Goal: Information Seeking & Learning: Find specific page/section

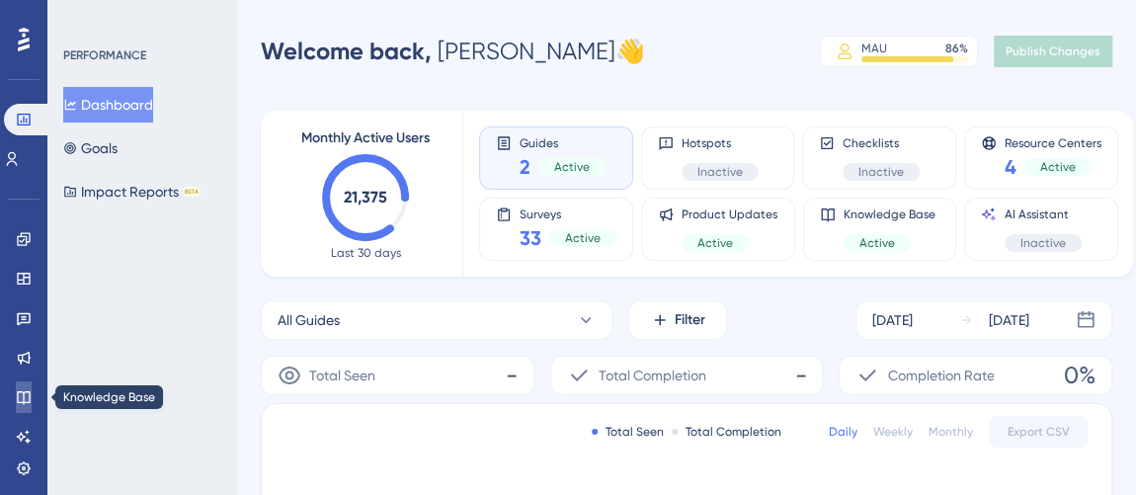
click at [21, 381] on link at bounding box center [24, 397] width 16 height 32
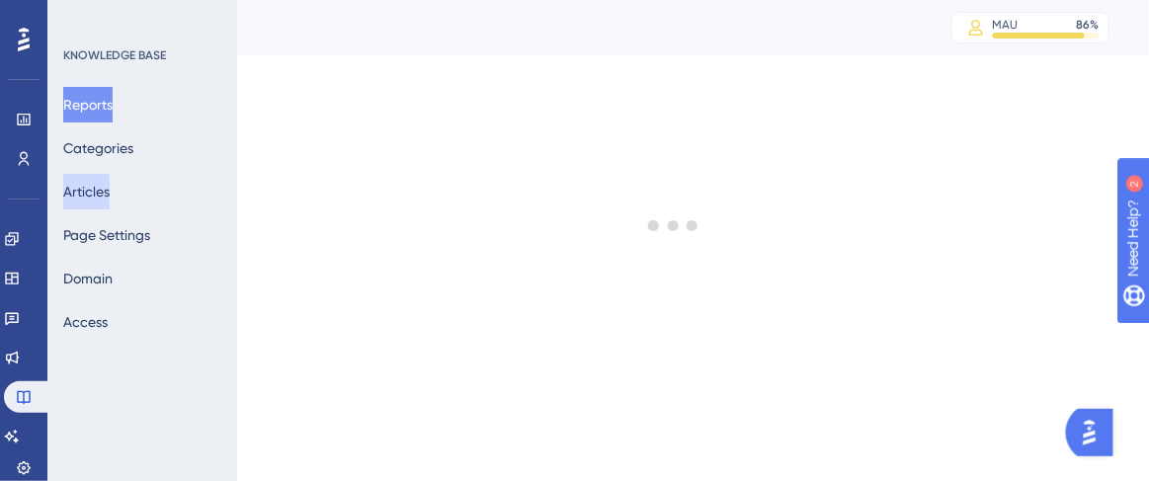
click at [110, 187] on button "Articles" at bounding box center [86, 192] width 46 height 36
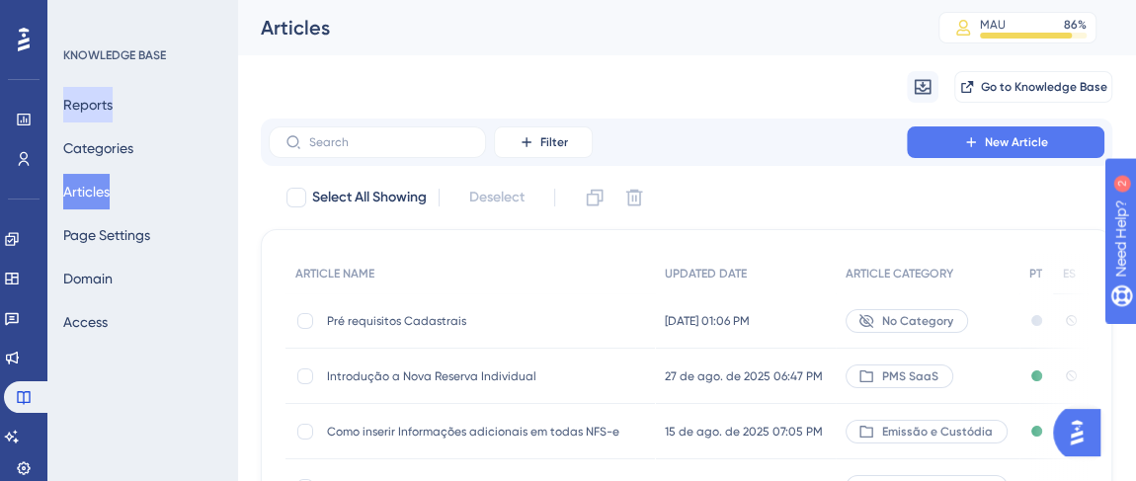
click at [106, 117] on button "Reports" at bounding box center [87, 105] width 49 height 36
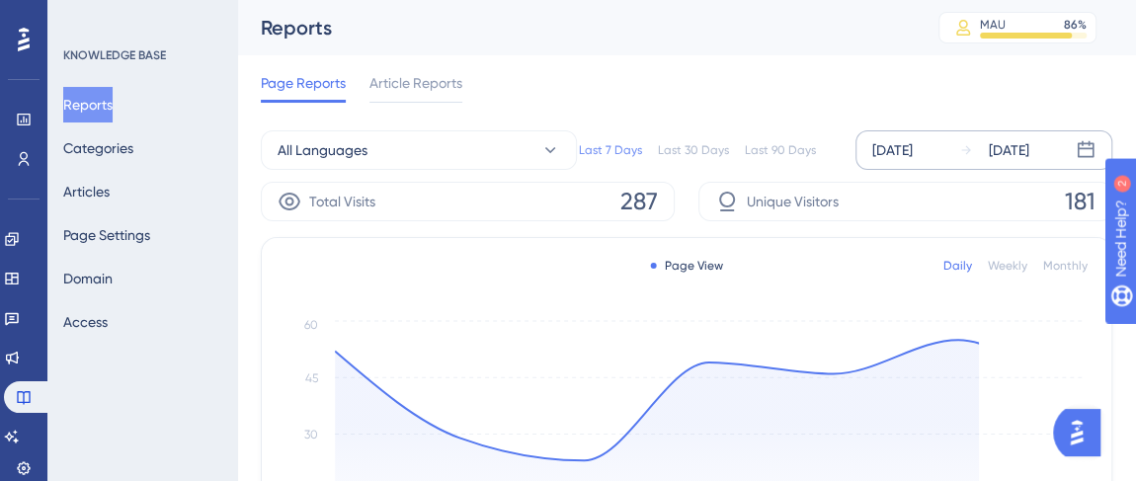
click at [888, 164] on div "Aug 22 2025 Aug 28 2025" at bounding box center [984, 150] width 257 height 40
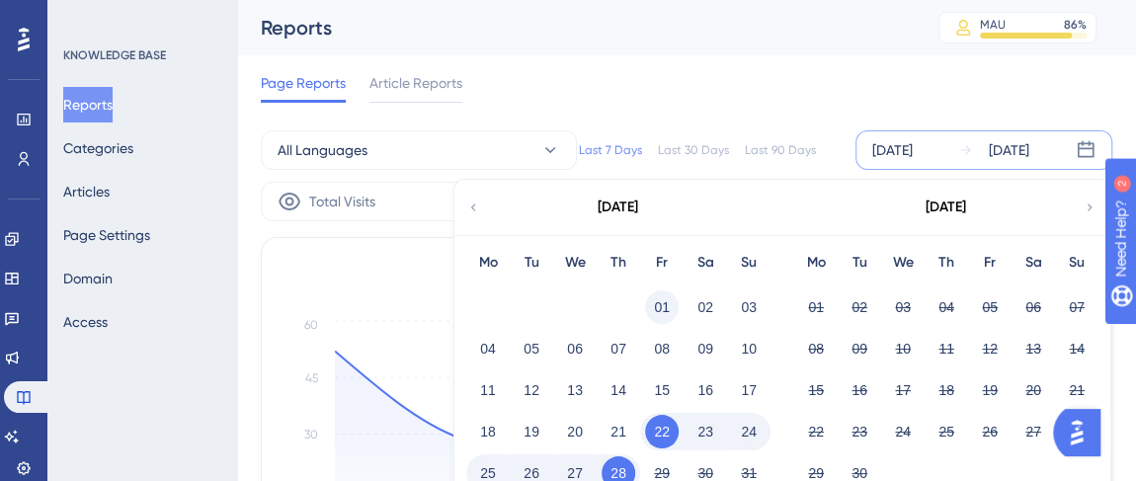
click at [662, 307] on button "01" at bounding box center [662, 307] width 34 height 34
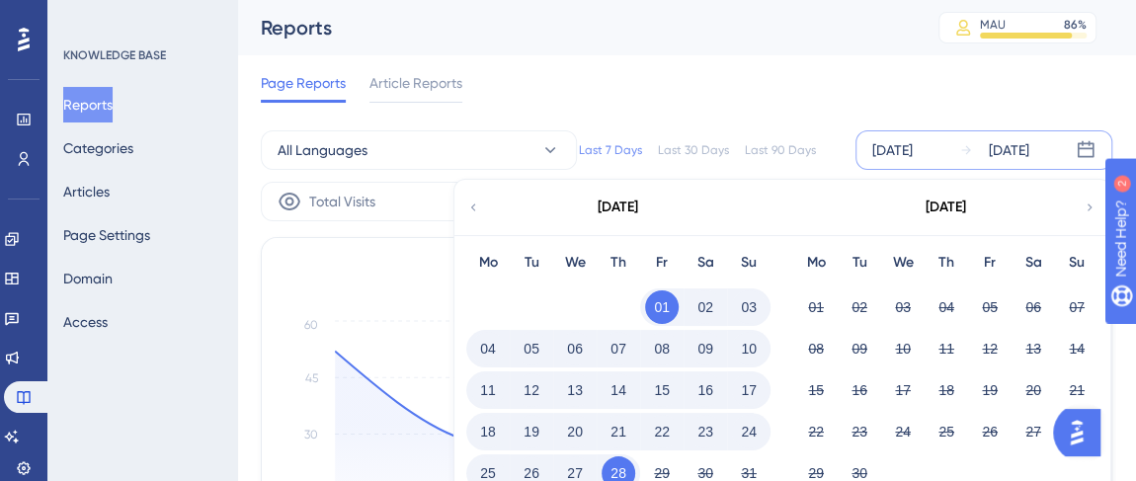
click at [477, 208] on icon at bounding box center [473, 208] width 14 height 18
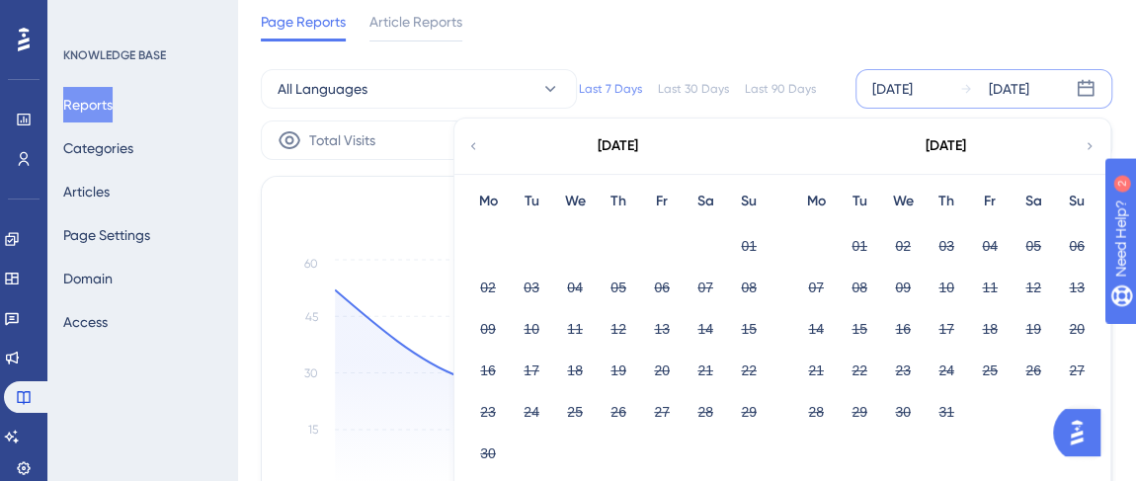
scroll to position [89, 0]
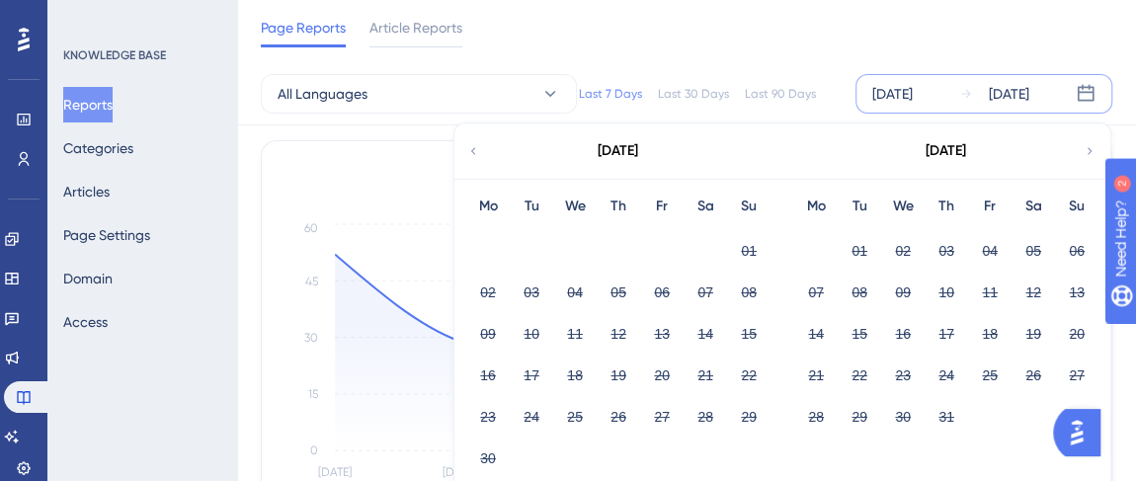
click at [912, 92] on div "[DATE]" at bounding box center [892, 94] width 41 height 24
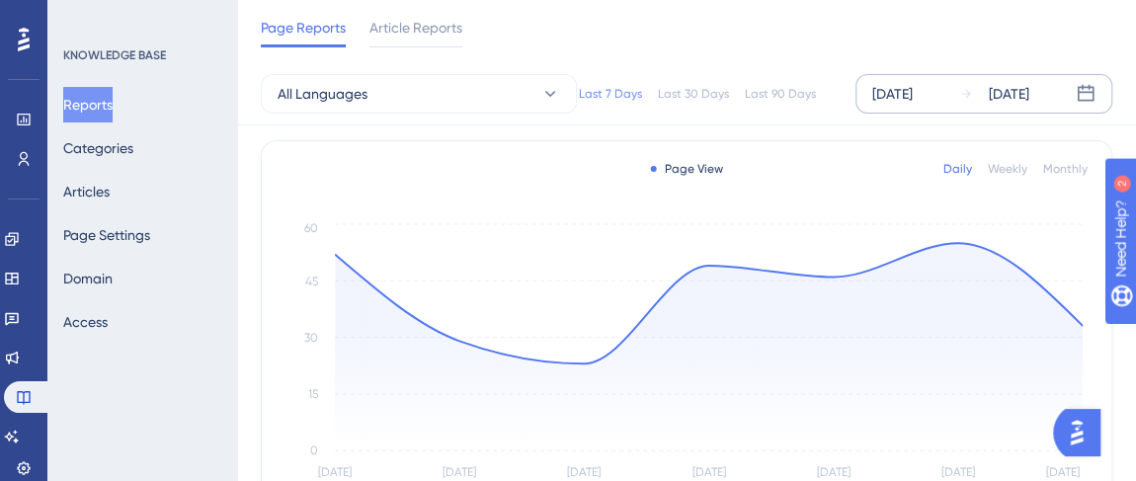
click at [904, 101] on div "[DATE]" at bounding box center [892, 94] width 41 height 24
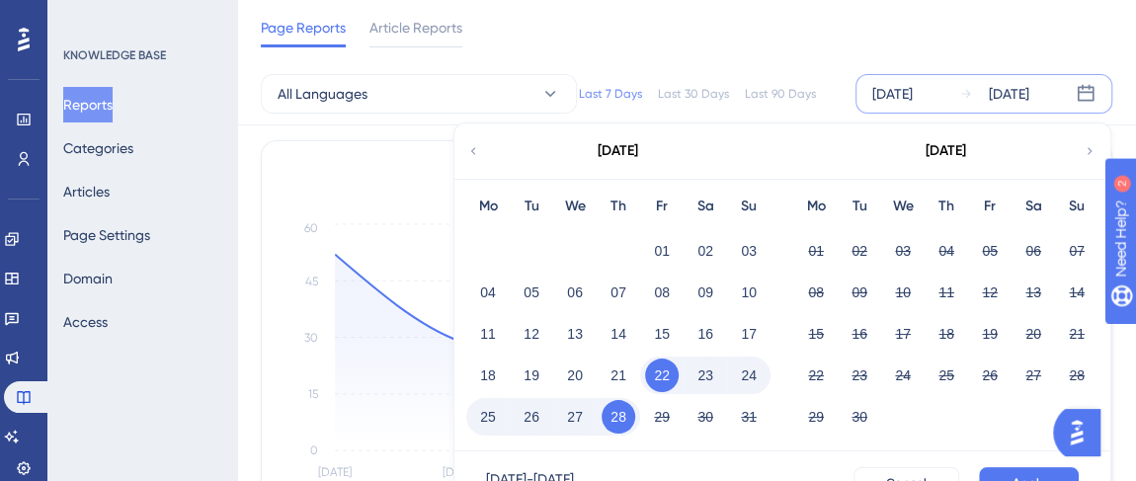
click at [470, 153] on icon at bounding box center [473, 151] width 14 height 18
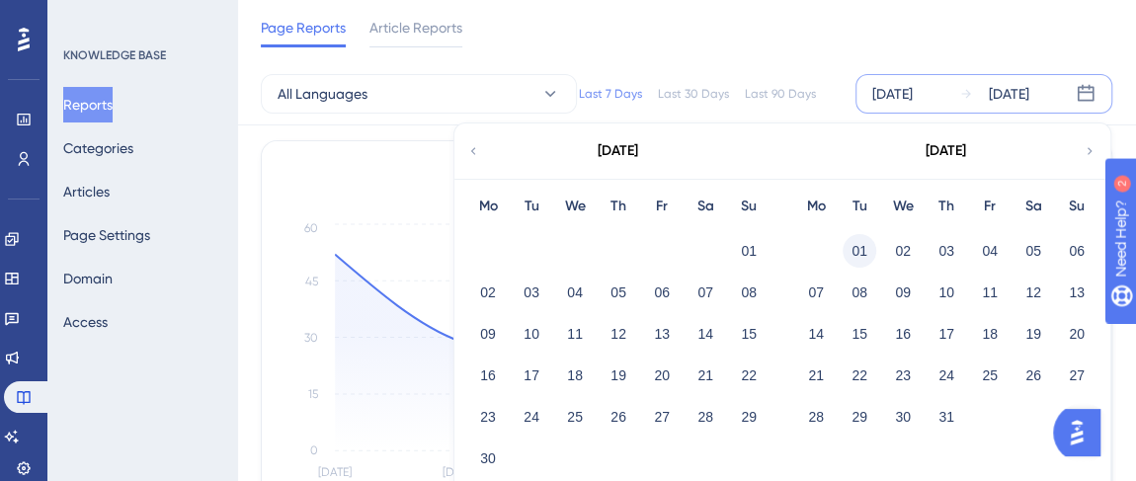
click at [857, 254] on button "01" at bounding box center [860, 251] width 34 height 34
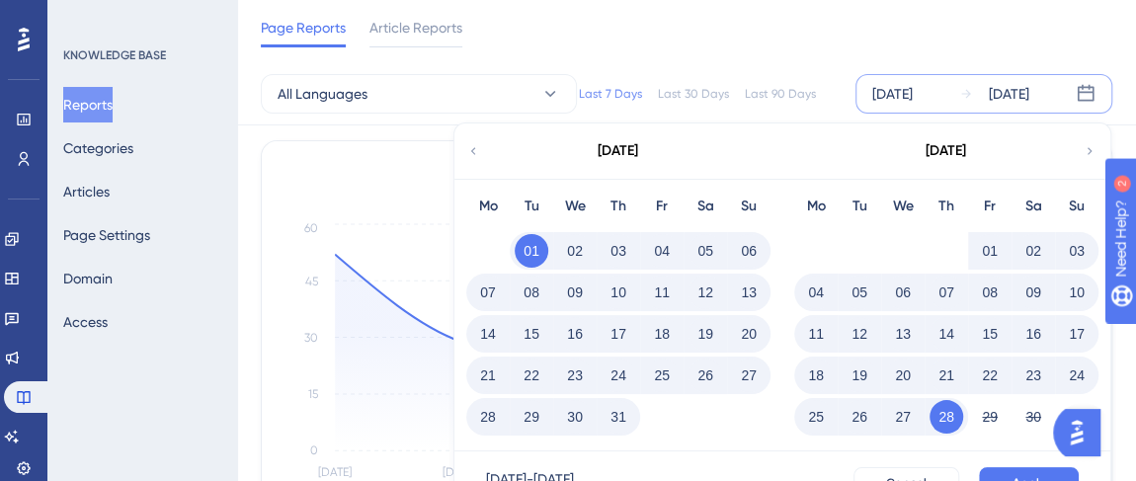
click at [616, 416] on button "31" at bounding box center [619, 417] width 34 height 34
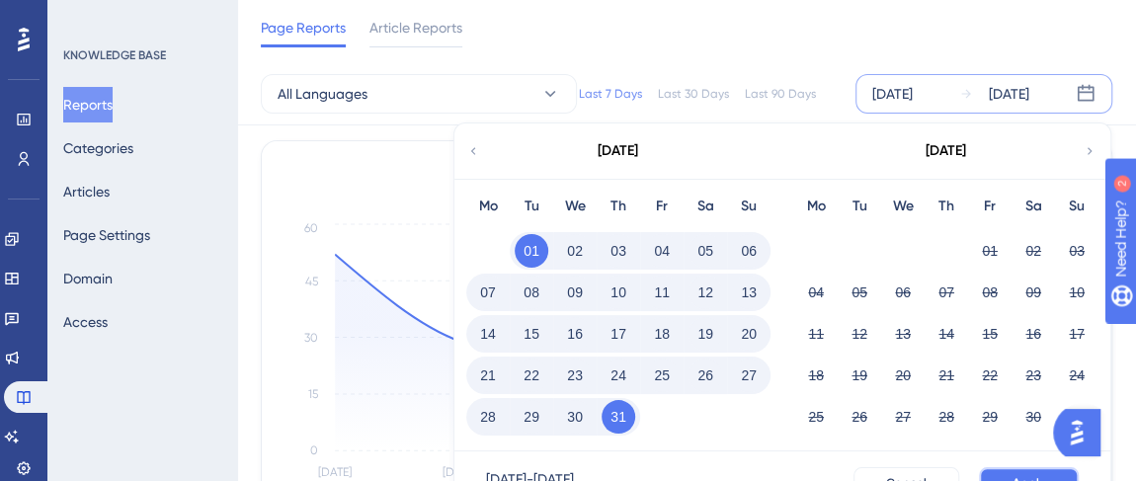
click at [1005, 473] on button "Apply" at bounding box center [1029, 483] width 100 height 32
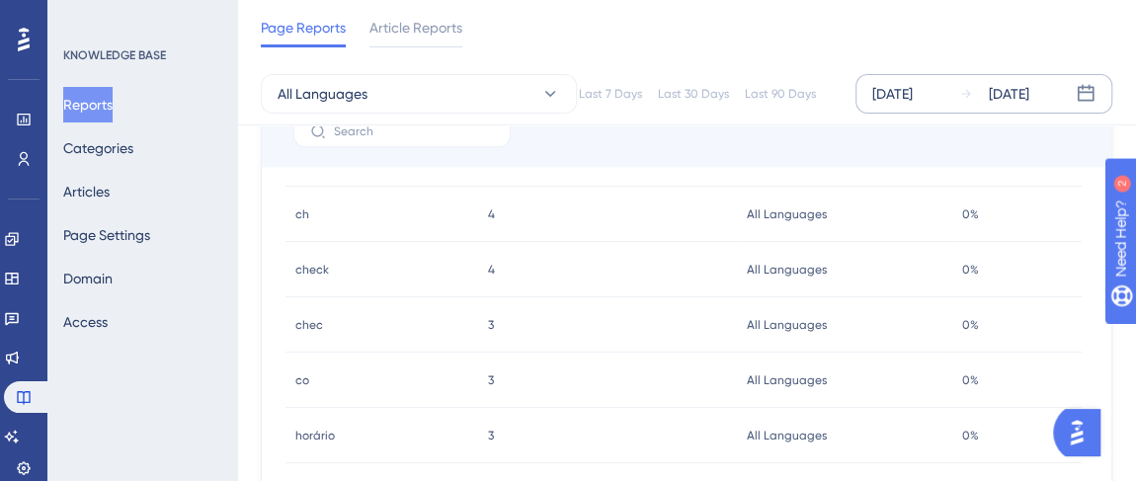
scroll to position [210, 0]
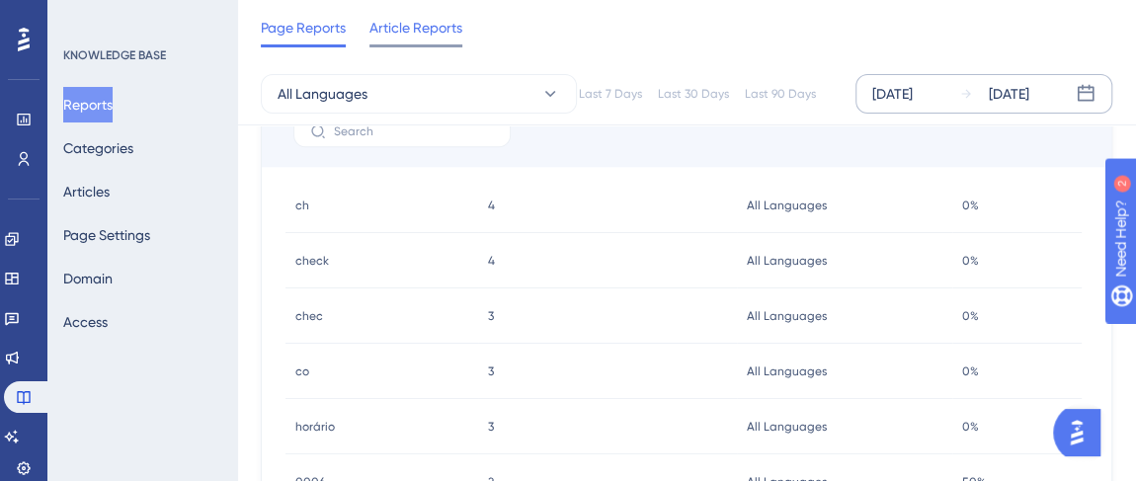
click at [452, 37] on span "Article Reports" at bounding box center [415, 28] width 93 height 24
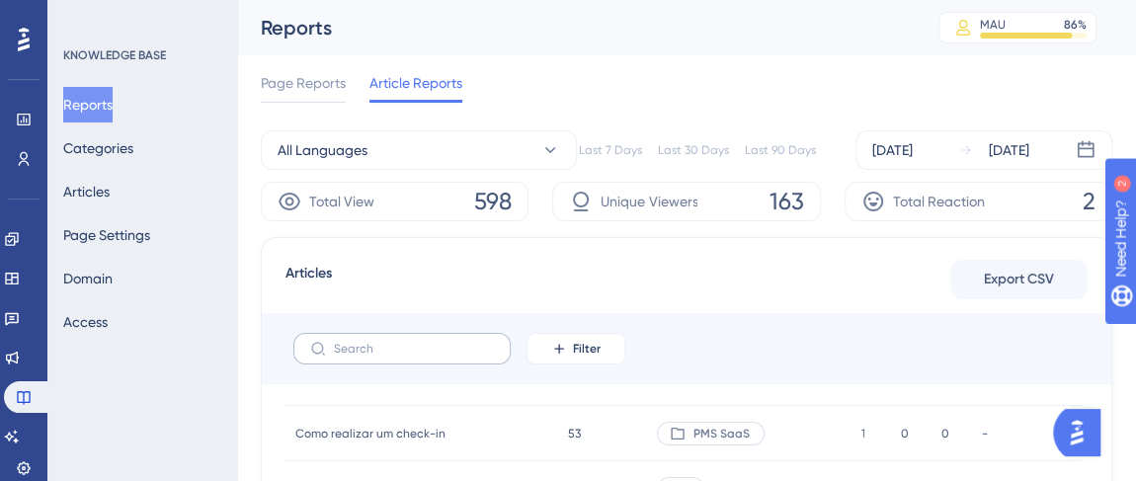
scroll to position [89, 0]
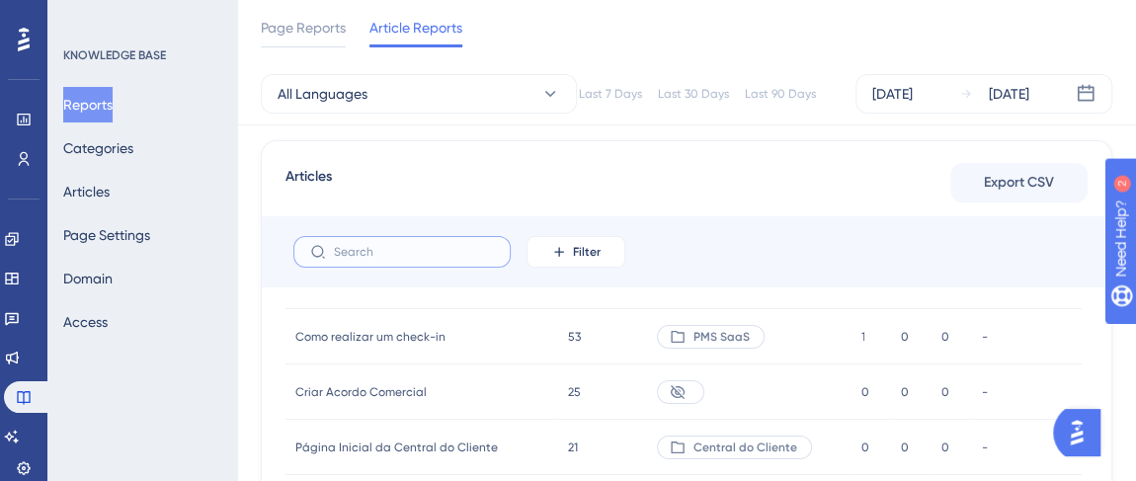
click at [390, 250] on input "text" at bounding box center [414, 252] width 160 height 14
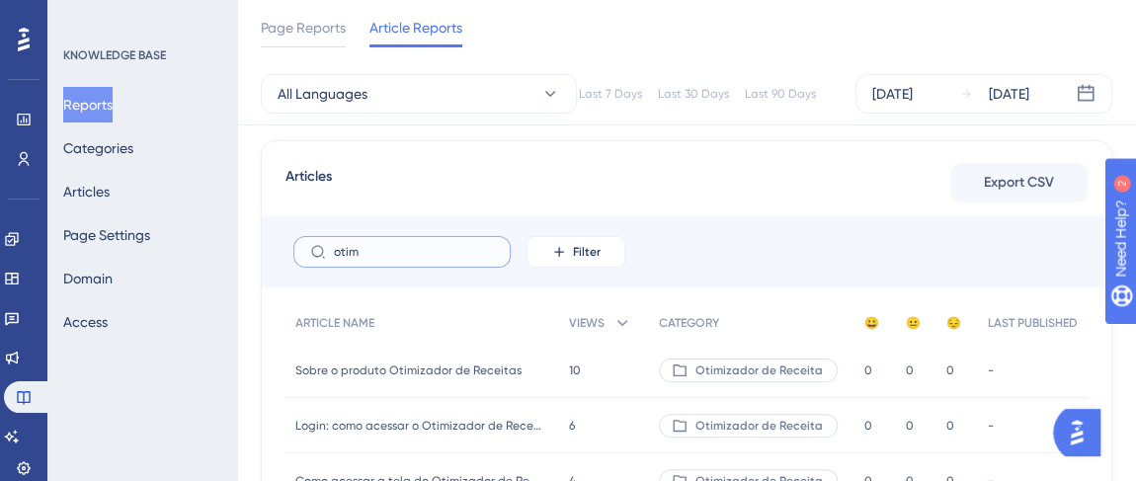
scroll to position [0, 0]
click at [398, 245] on input "otim" at bounding box center [414, 252] width 160 height 14
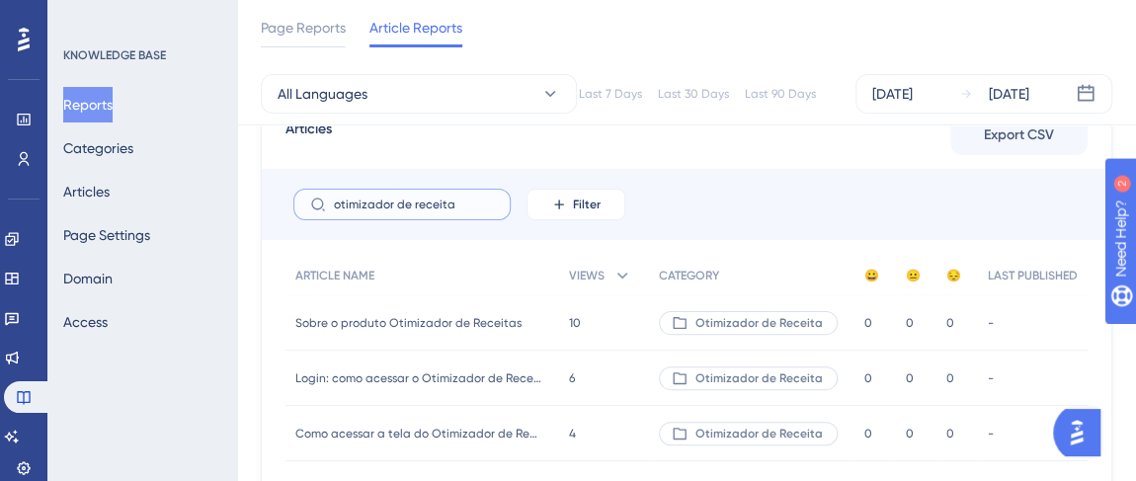
scroll to position [226, 0]
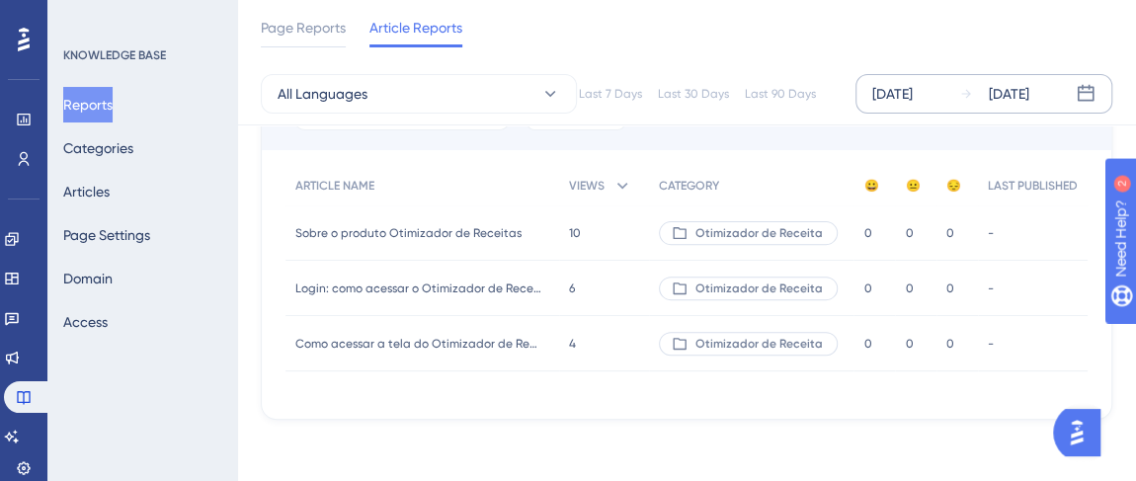
click at [892, 95] on div "[DATE]" at bounding box center [892, 94] width 41 height 24
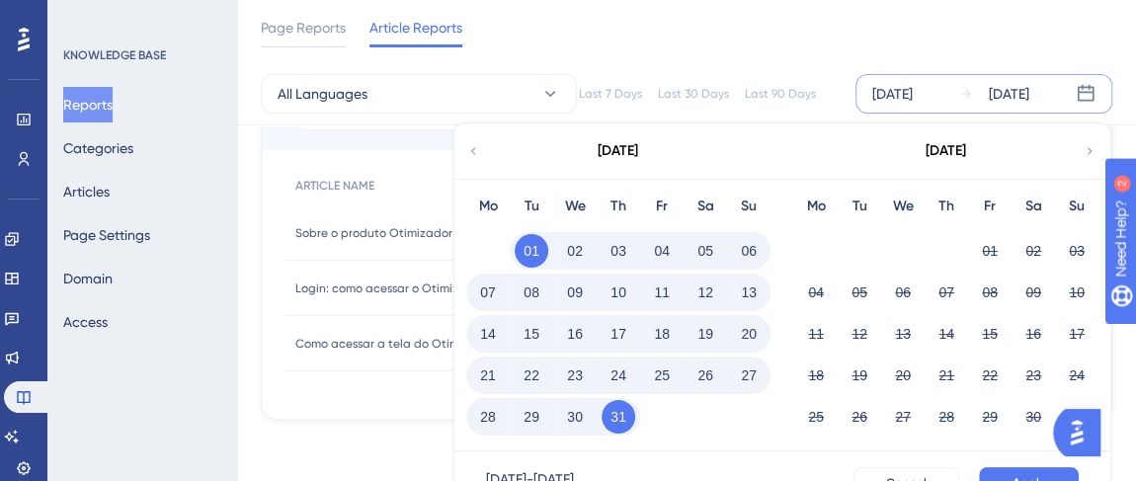
click at [619, 411] on button "31" at bounding box center [619, 417] width 34 height 34
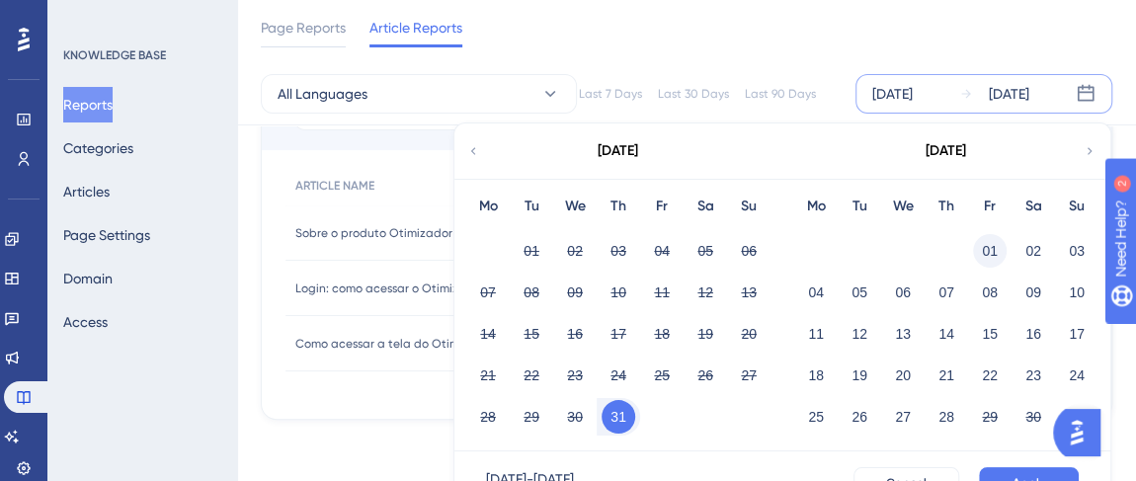
click at [999, 254] on button "01" at bounding box center [990, 251] width 34 height 34
click at [913, 96] on div "[DATE]" at bounding box center [892, 94] width 41 height 24
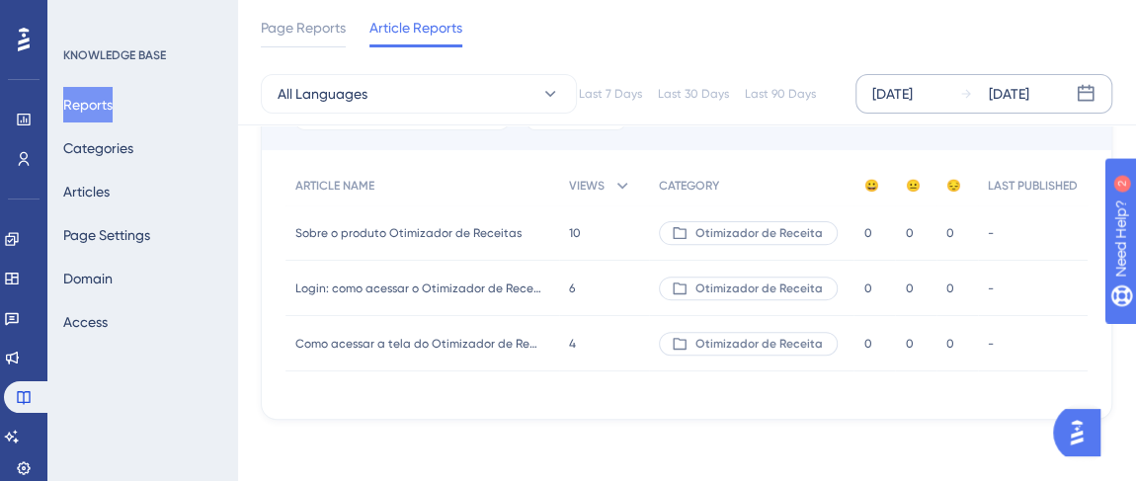
click at [913, 95] on div "[DATE]" at bounding box center [892, 94] width 41 height 24
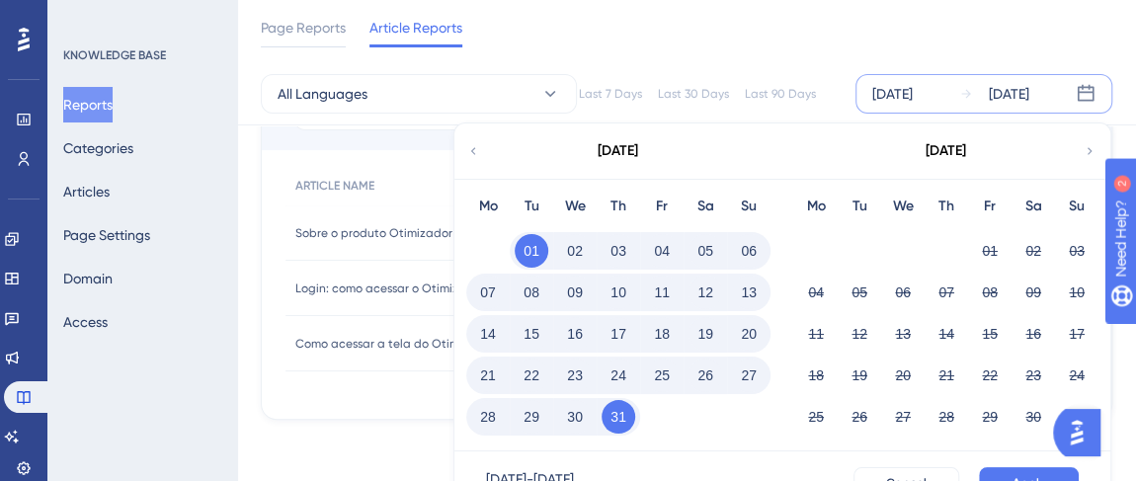
click at [540, 248] on button "01" at bounding box center [532, 251] width 34 height 34
click at [622, 422] on button "31" at bounding box center [619, 417] width 34 height 34
click at [1099, 159] on div "August 2025" at bounding box center [945, 150] width 326 height 55
click at [1085, 147] on icon at bounding box center [1090, 151] width 14 height 18
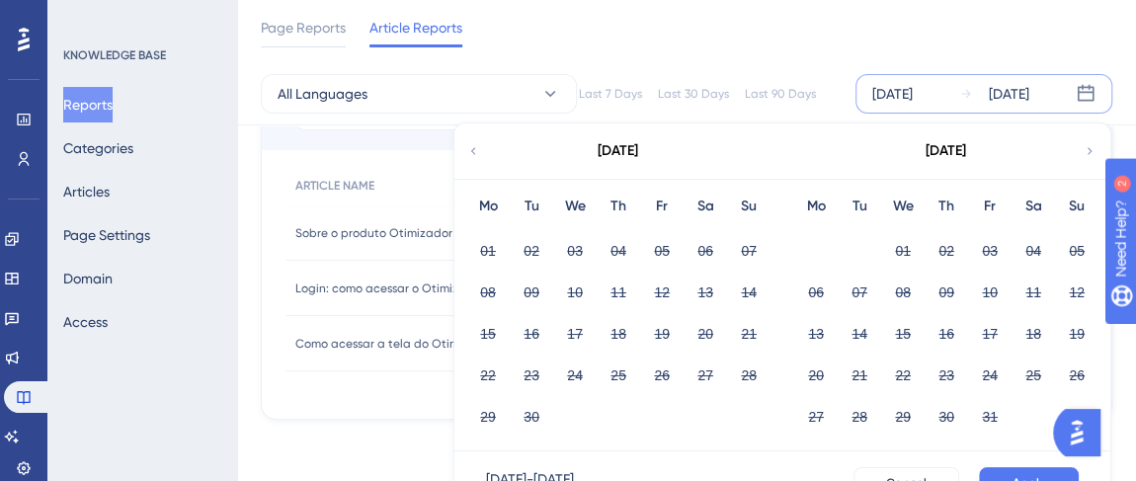
click at [483, 151] on div "September 2025" at bounding box center [617, 150] width 326 height 55
click at [472, 154] on icon at bounding box center [473, 151] width 14 height 18
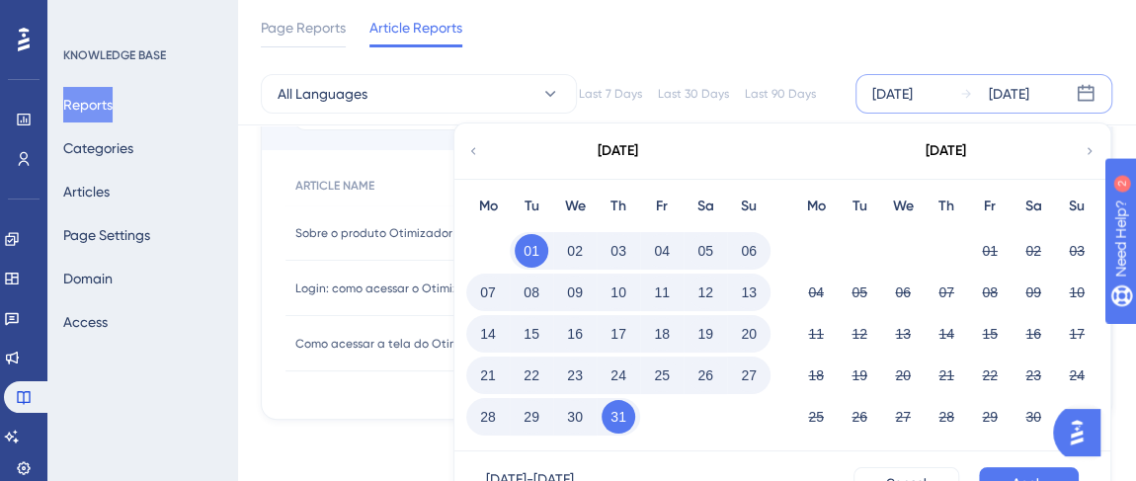
click at [988, 205] on div "Fr" at bounding box center [989, 207] width 43 height 24
click at [619, 415] on button "31" at bounding box center [619, 417] width 34 height 34
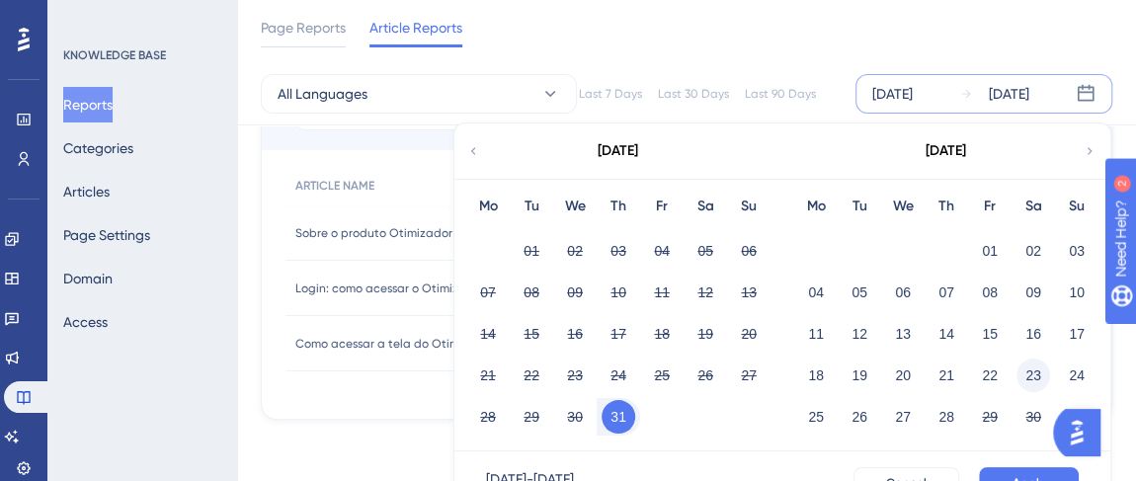
click at [1041, 373] on button "23" at bounding box center [1034, 376] width 34 height 34
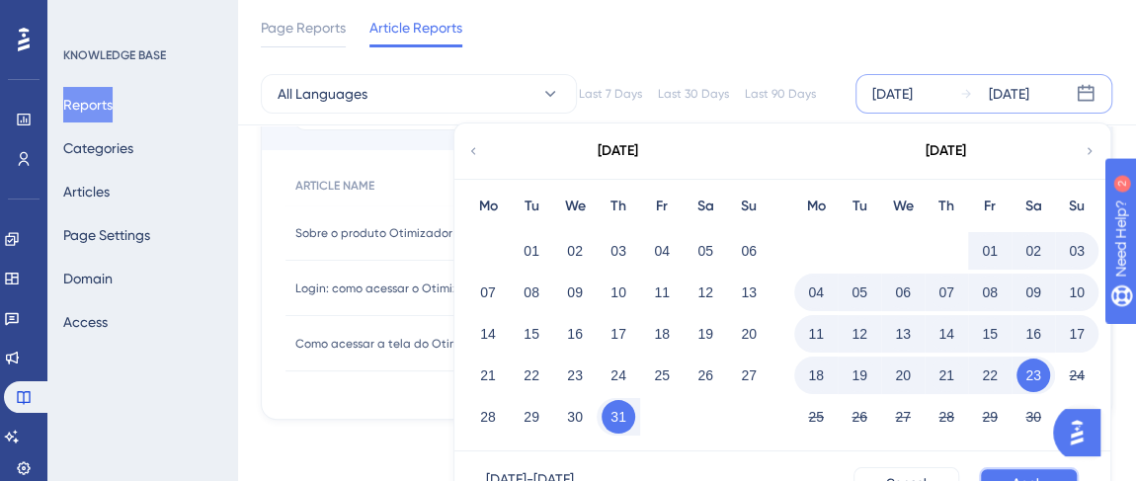
click at [1021, 470] on button "Apply" at bounding box center [1029, 483] width 100 height 32
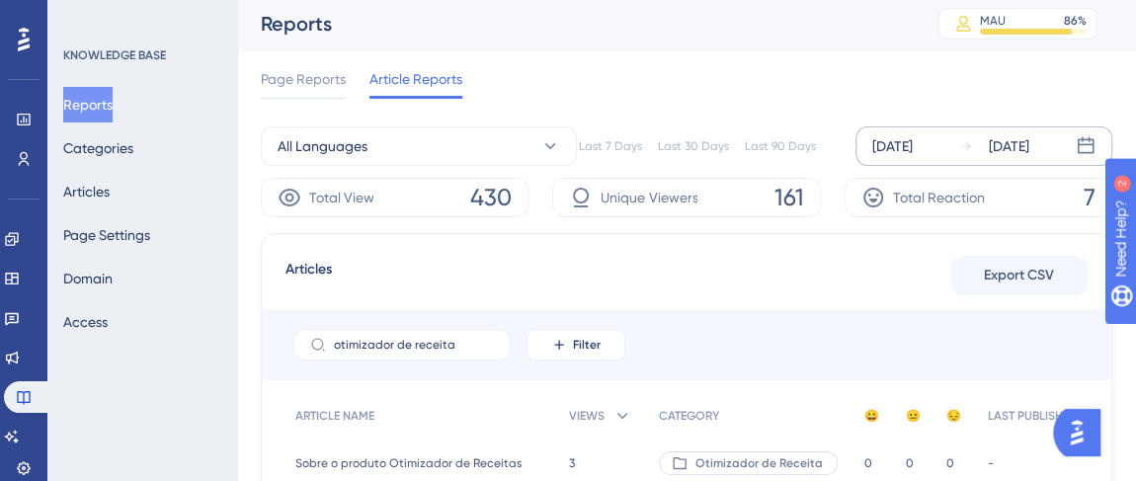
scroll to position [0, 0]
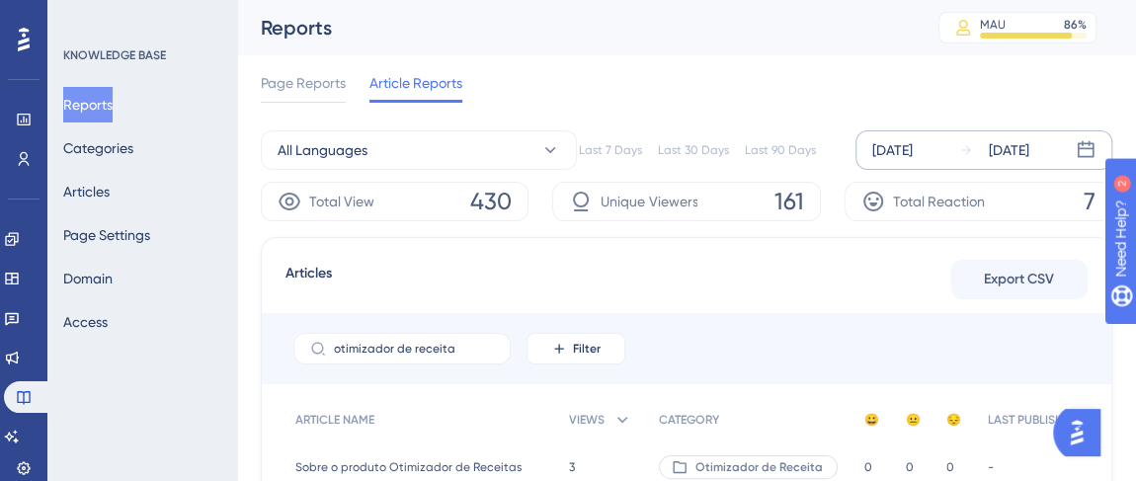
click at [1078, 151] on icon at bounding box center [1086, 149] width 17 height 17
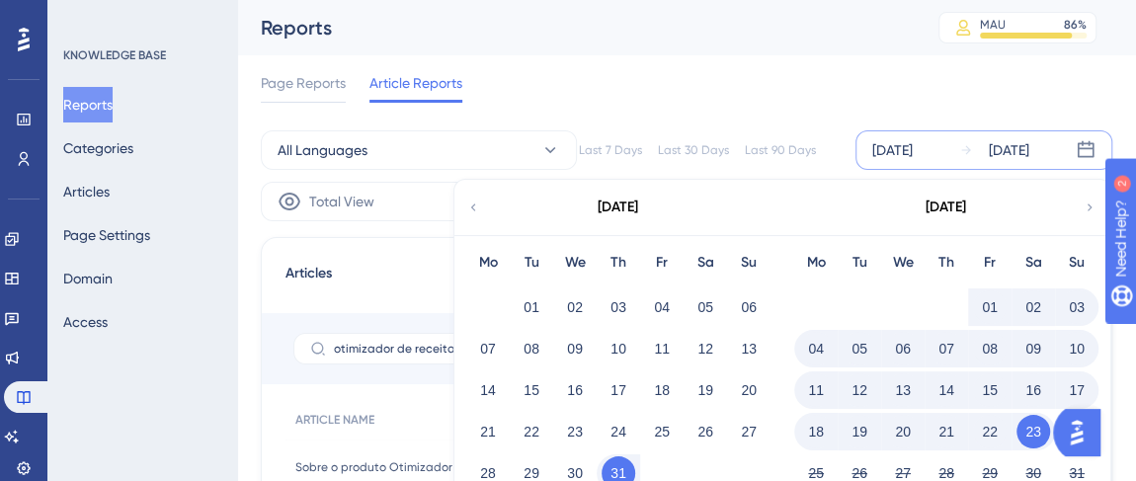
click at [988, 304] on button "01" at bounding box center [990, 307] width 34 height 34
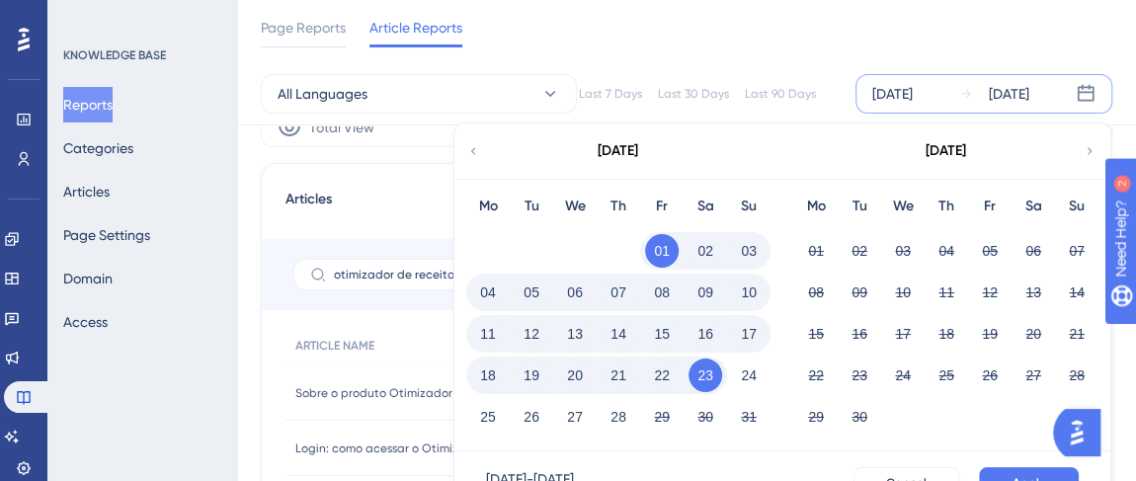
scroll to position [179, 0]
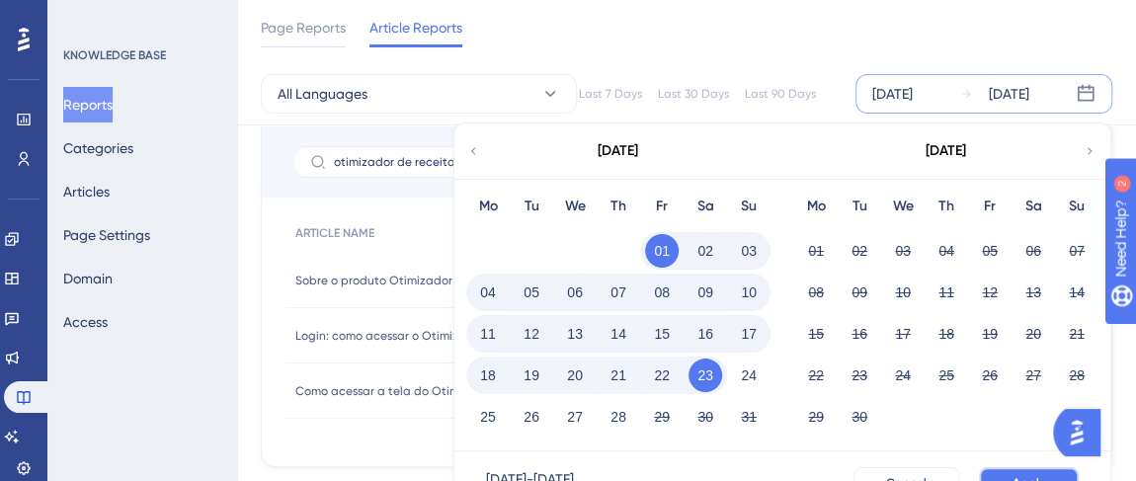
click at [1030, 475] on span "Apply" at bounding box center [1029, 483] width 33 height 16
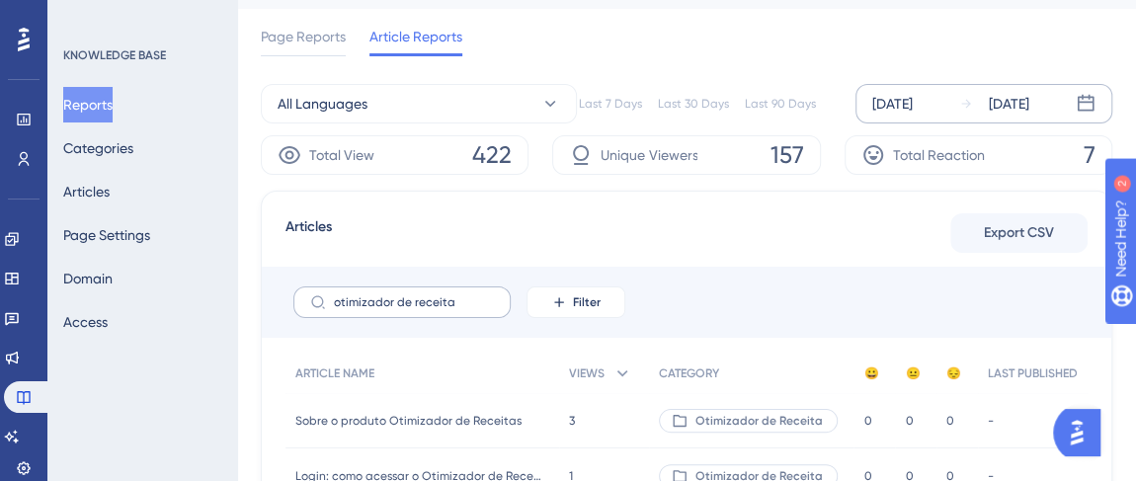
scroll to position [136, 0]
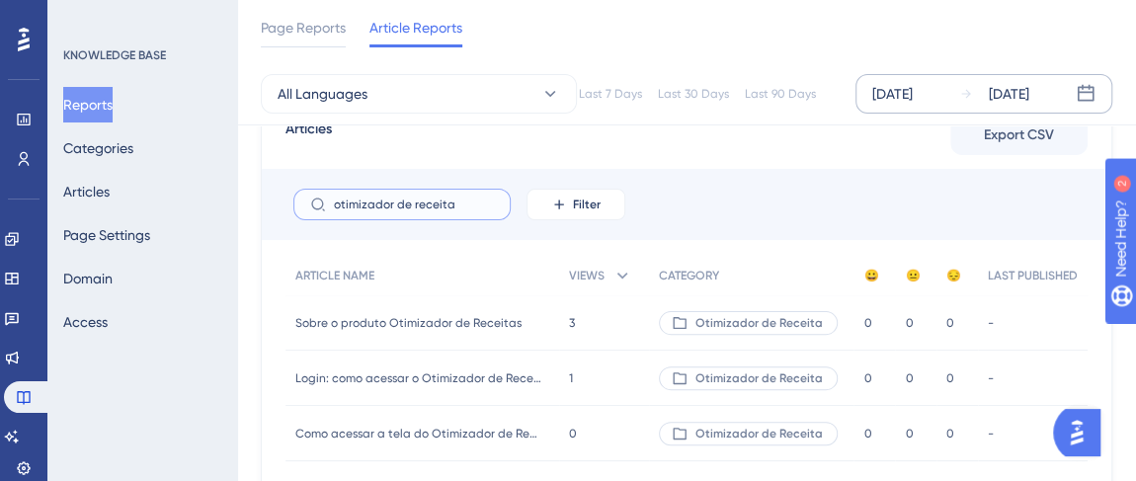
drag, startPoint x: 484, startPoint y: 205, endPoint x: 317, endPoint y: 243, distance: 171.1
click at [315, 243] on div "Articles Export CSV otimizador de receita Filter ARTICLE NAME VIEWS CATEGORY 😀 …" at bounding box center [687, 301] width 852 height 417
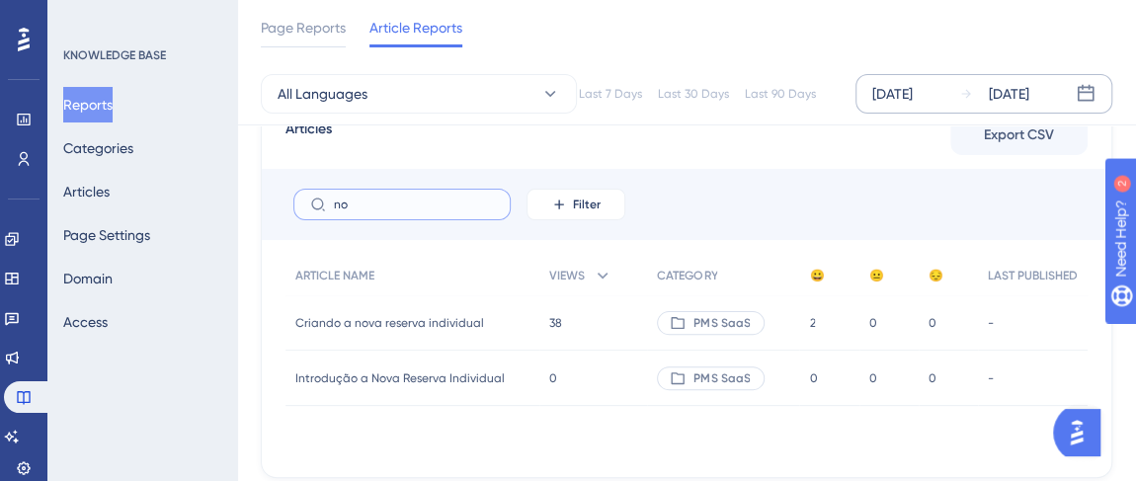
type input "n"
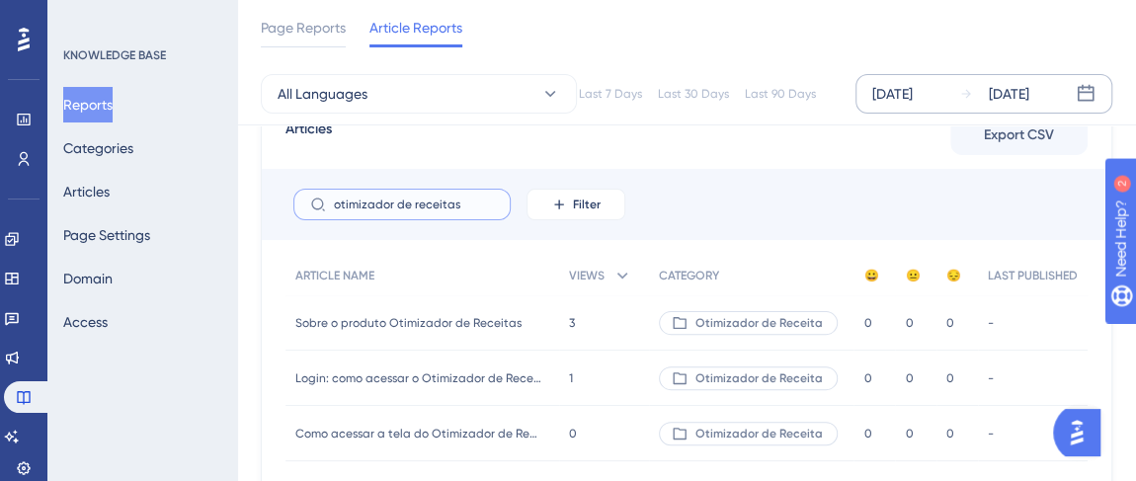
type input "otimizador de receitas"
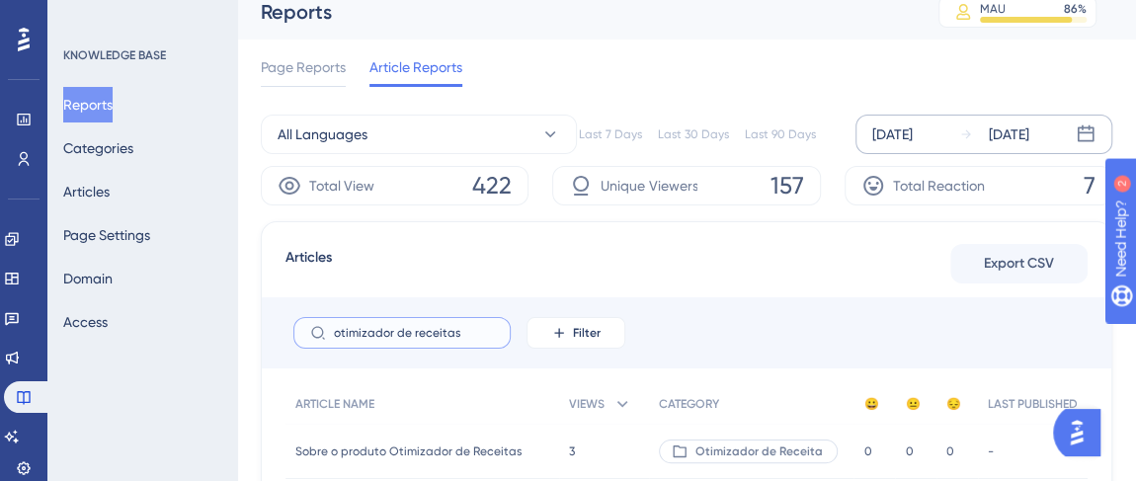
scroll to position [0, 0]
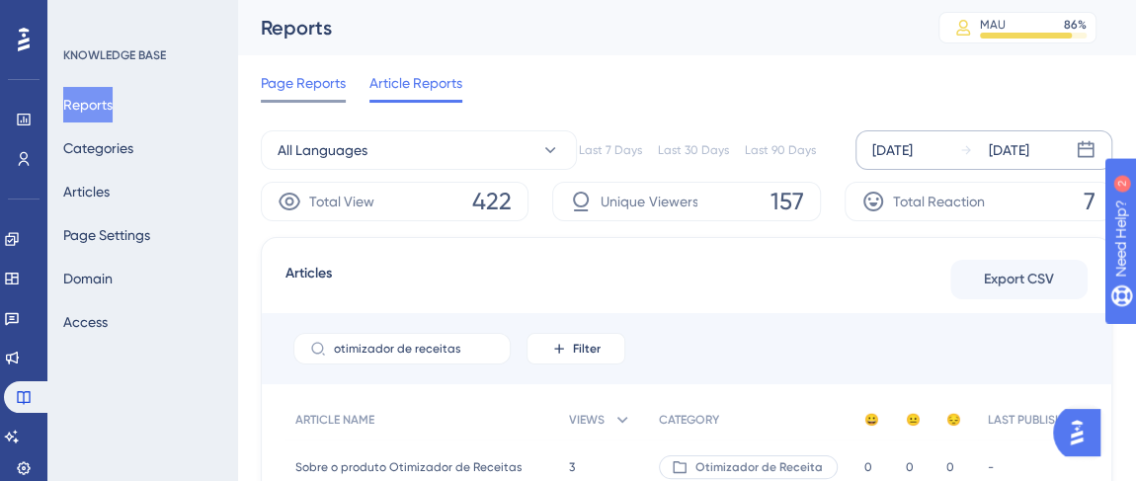
click at [300, 82] on span "Page Reports" at bounding box center [303, 83] width 85 height 24
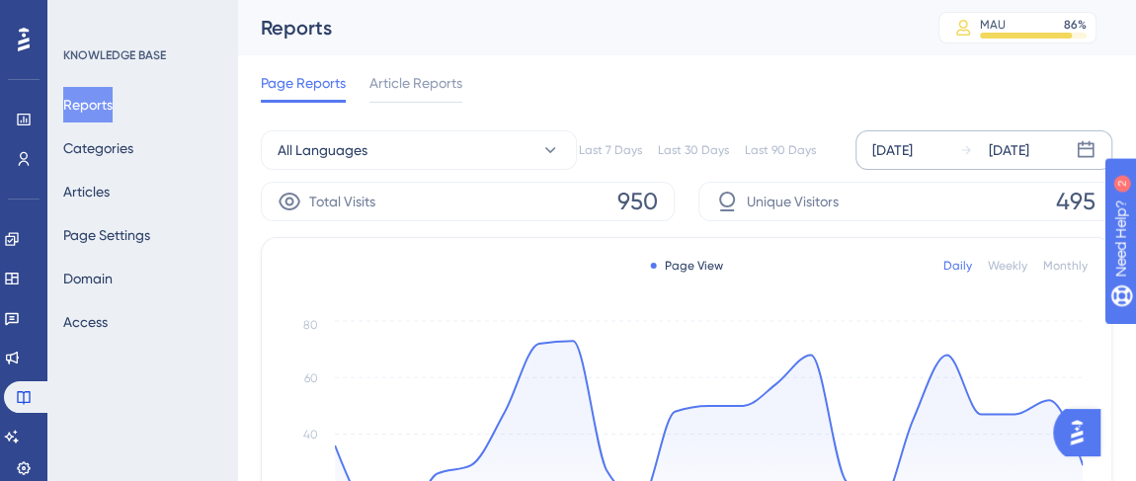
click at [889, 144] on div "Aug 01 2025" at bounding box center [892, 150] width 41 height 24
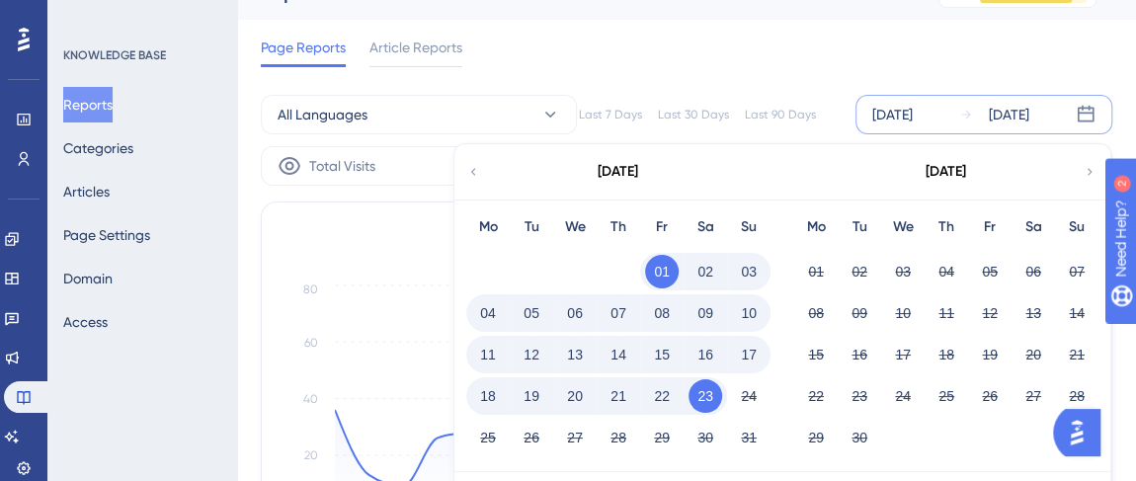
scroll to position [89, 0]
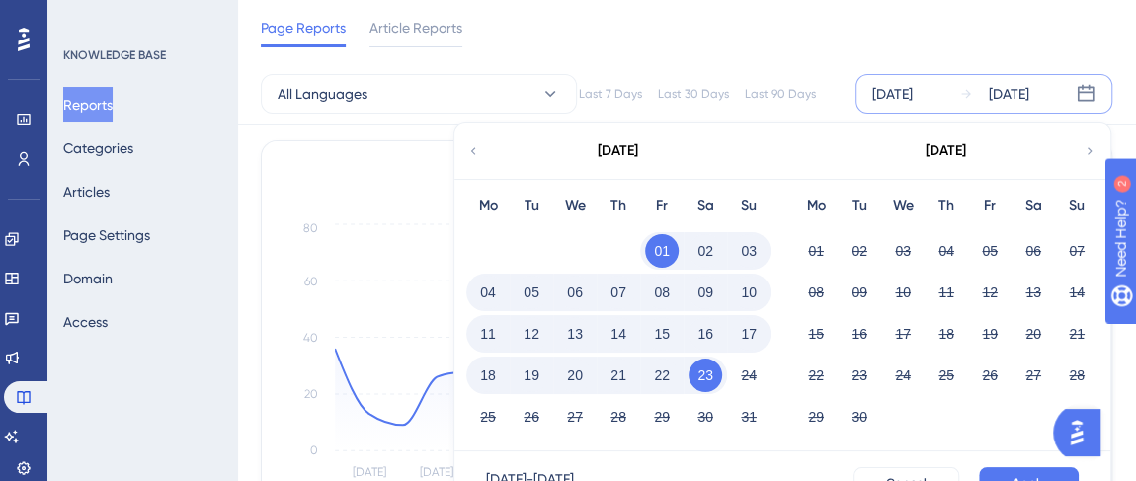
click at [471, 152] on icon at bounding box center [473, 151] width 14 height 18
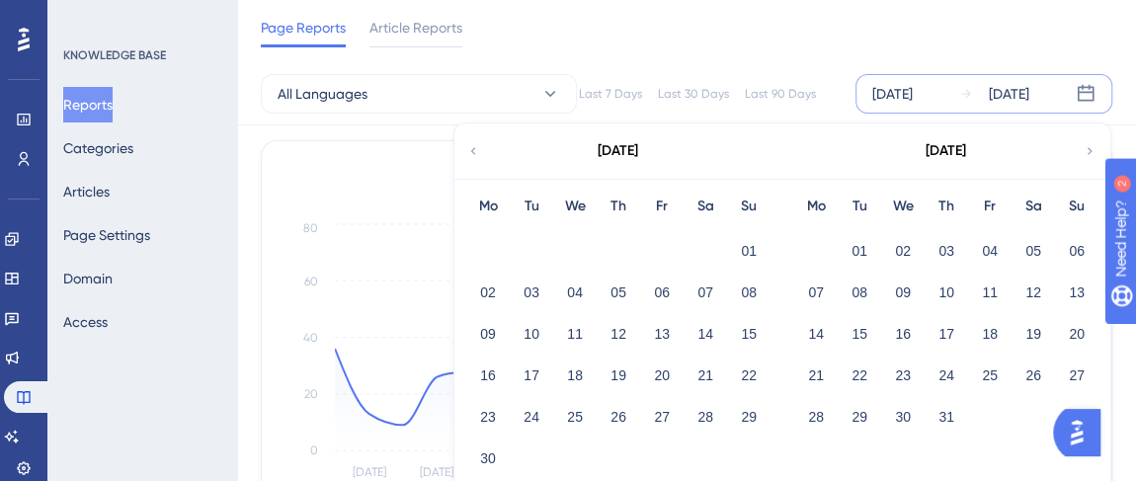
click at [1090, 148] on icon at bounding box center [1090, 150] width 5 height 7
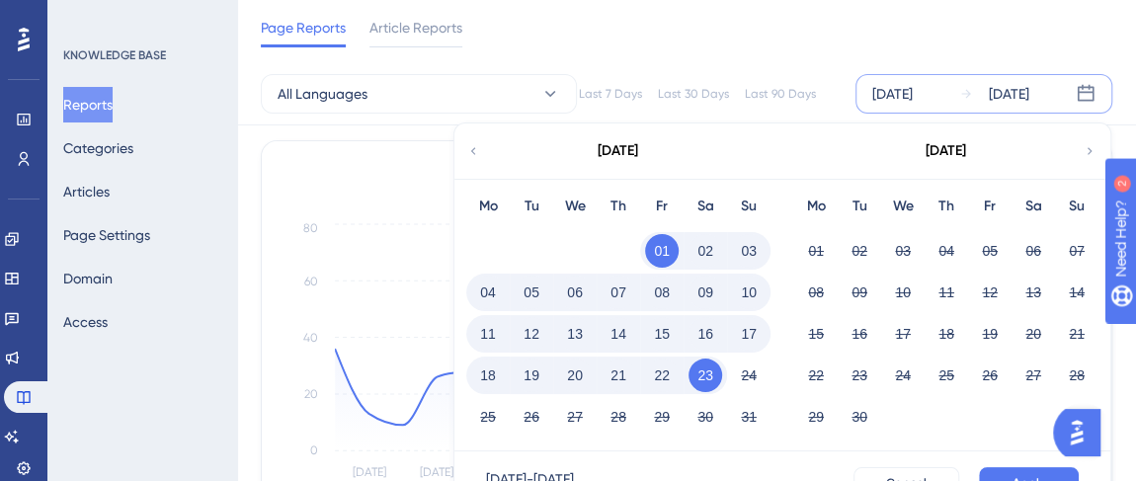
click at [669, 242] on button "01" at bounding box center [662, 251] width 34 height 34
click at [620, 412] on button "28" at bounding box center [619, 417] width 34 height 34
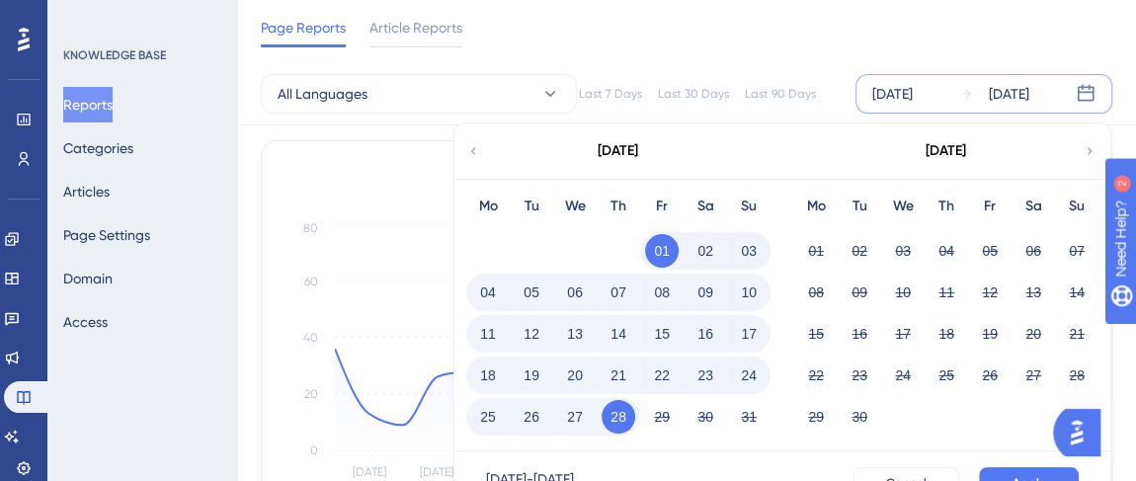
scroll to position [179, 0]
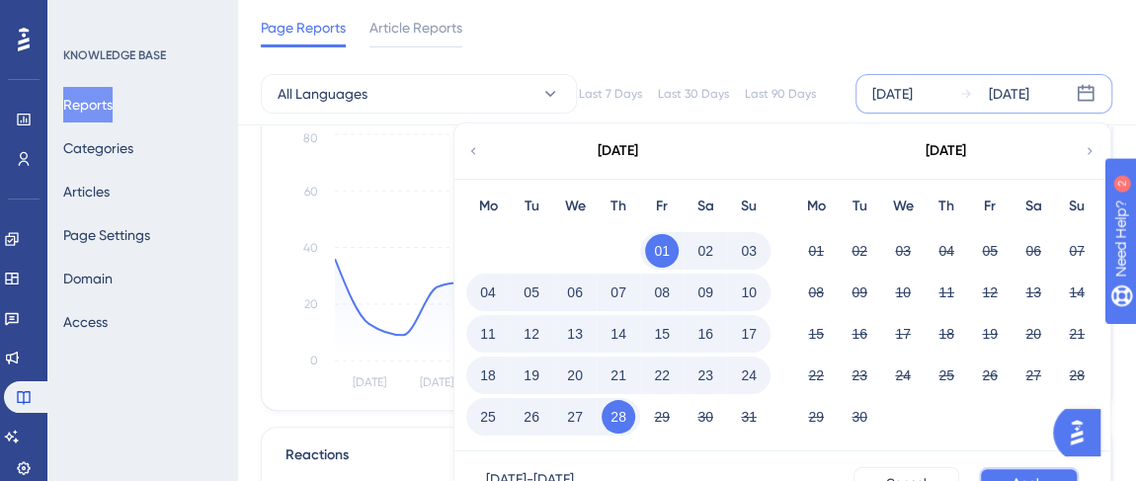
click at [1018, 475] on span "Apply" at bounding box center [1029, 483] width 33 height 16
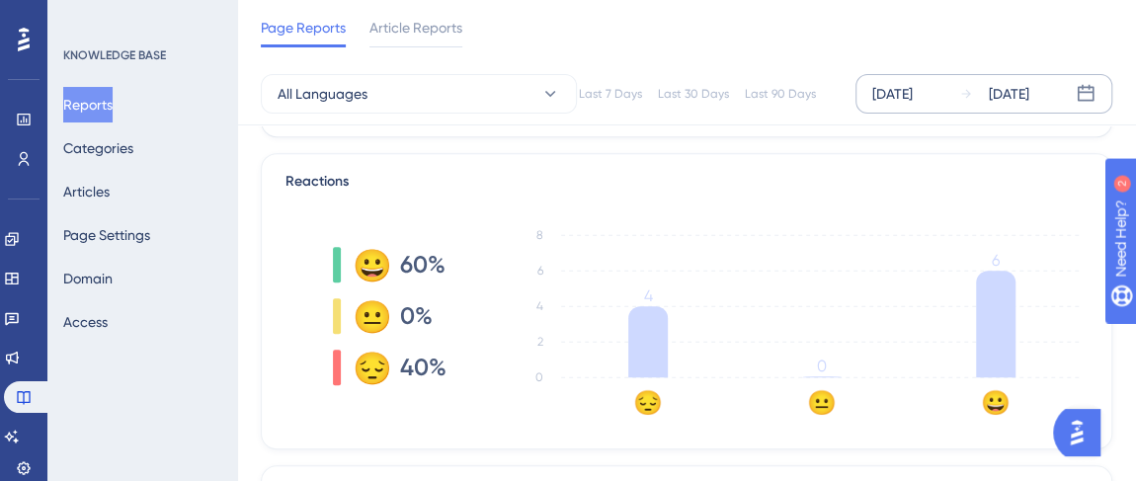
scroll to position [449, 0]
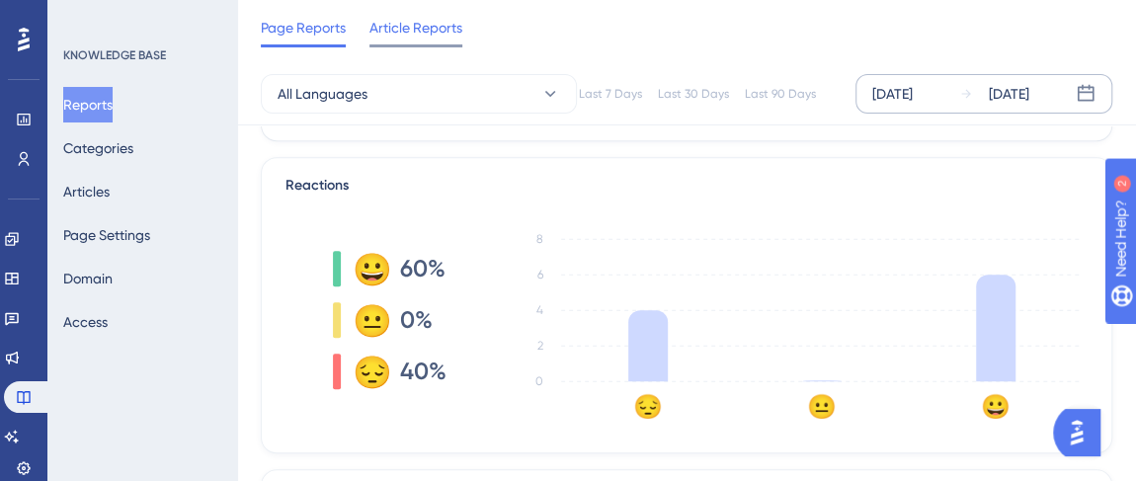
click at [371, 19] on span "Article Reports" at bounding box center [415, 28] width 93 height 24
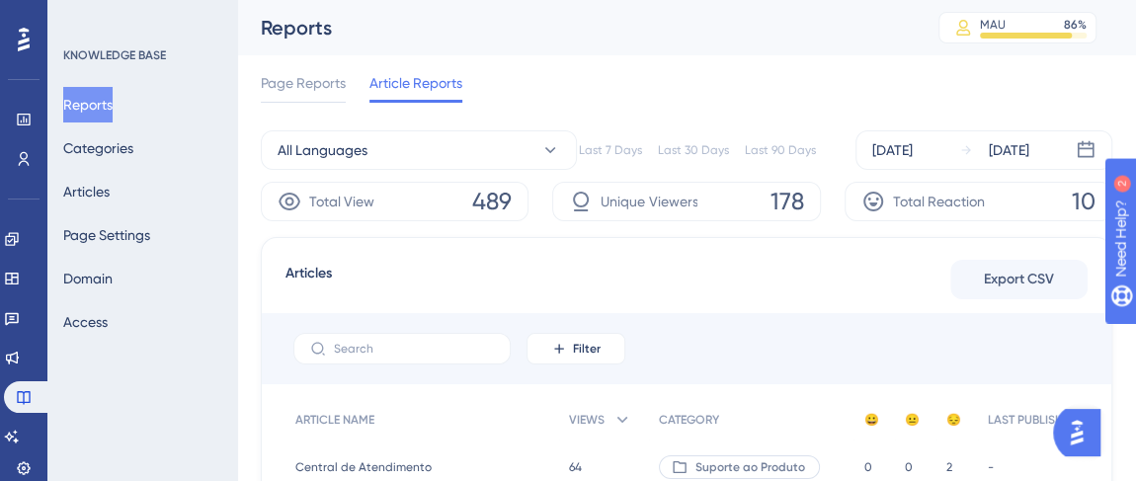
scroll to position [89, 0]
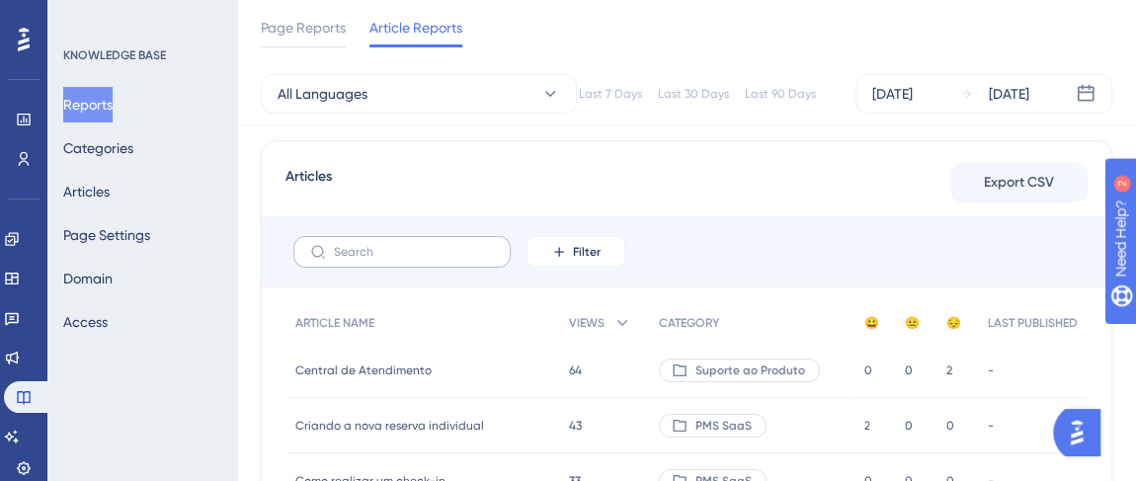
drag, startPoint x: 354, startPoint y: 265, endPoint x: 370, endPoint y: 257, distance: 18.6
click at [354, 265] on label at bounding box center [401, 252] width 217 height 32
click at [354, 259] on input "text" at bounding box center [414, 252] width 160 height 14
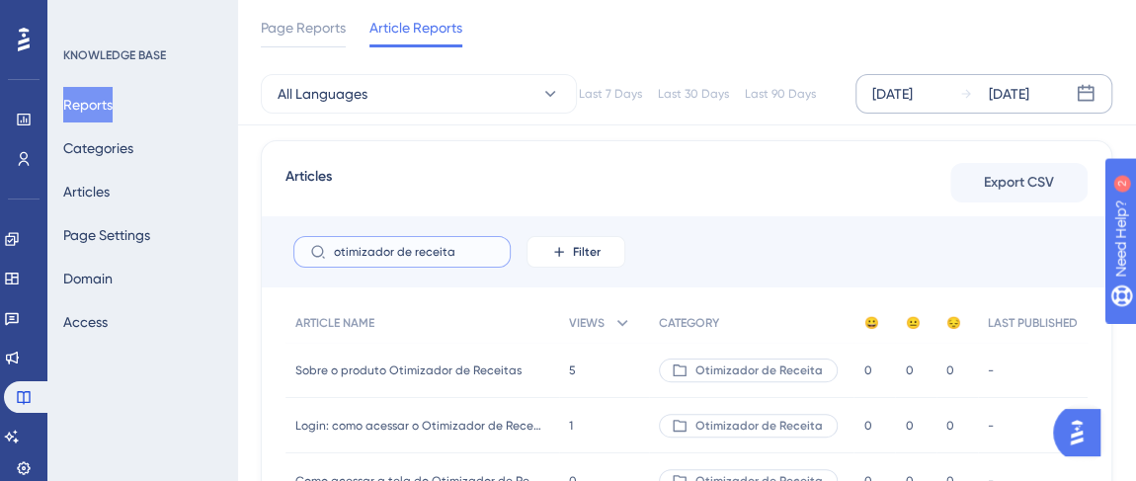
type input "otimizador de receita"
click at [903, 90] on div "Aug 01 2025" at bounding box center [892, 94] width 41 height 24
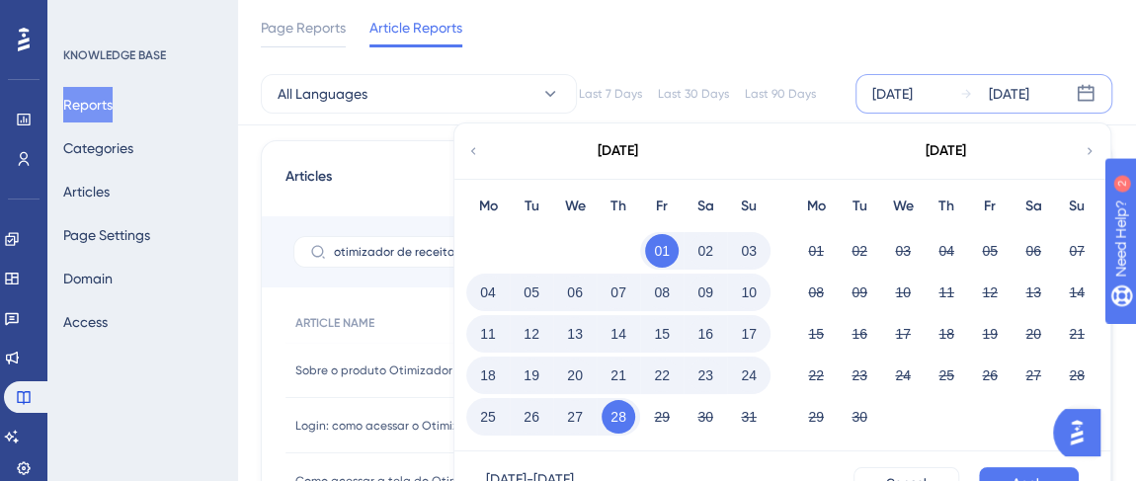
click at [470, 154] on icon at bounding box center [473, 151] width 14 height 18
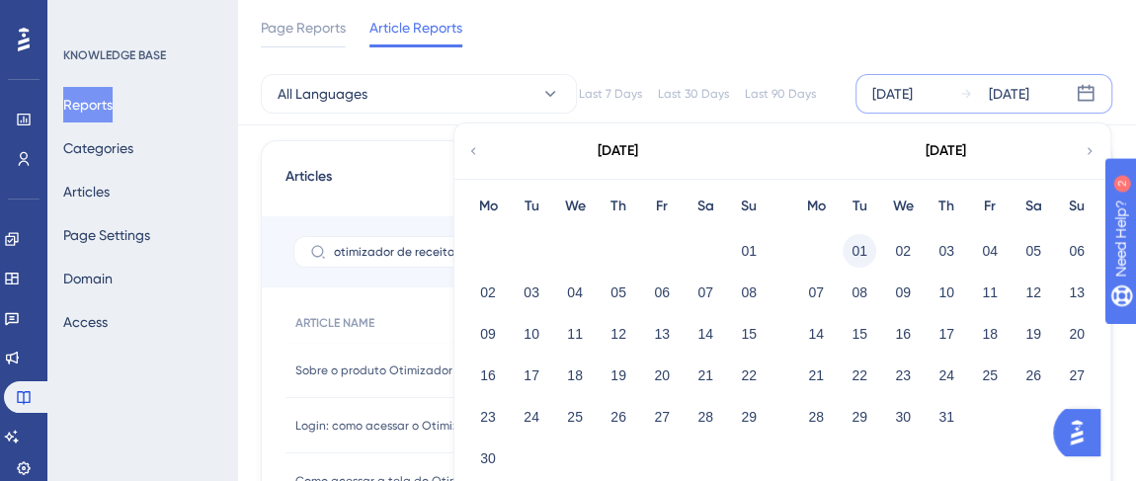
click at [861, 254] on button "01" at bounding box center [860, 251] width 34 height 34
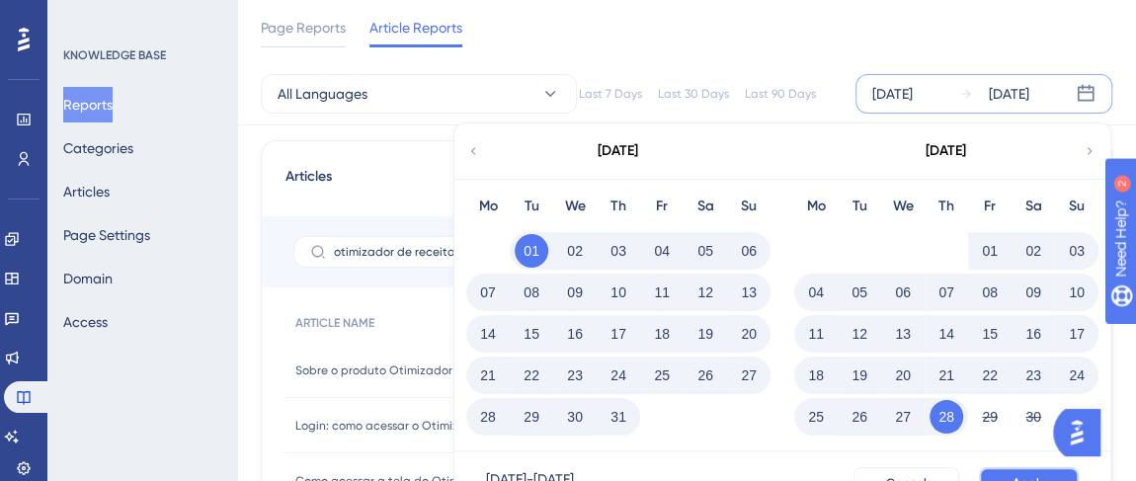
click at [1021, 467] on button "Apply" at bounding box center [1029, 483] width 100 height 32
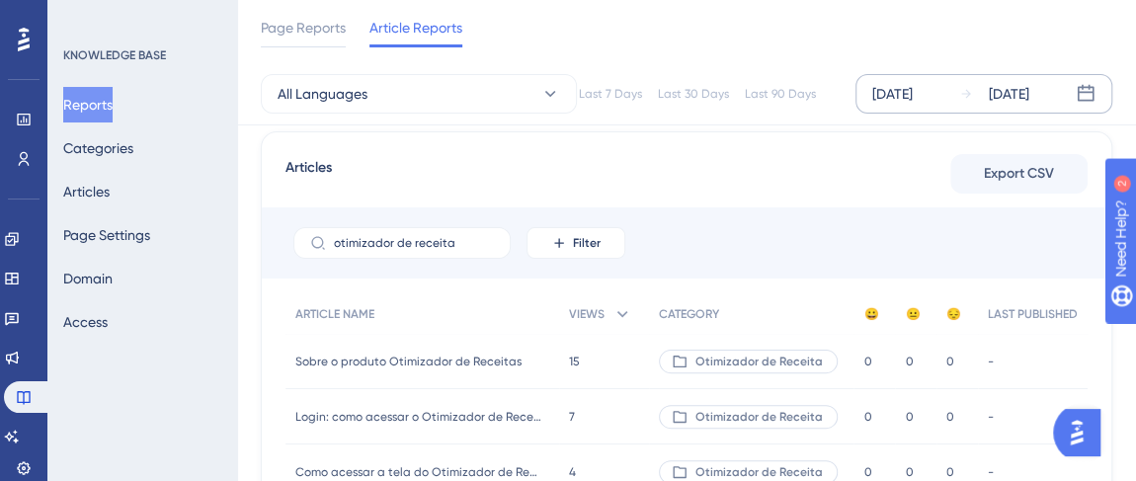
scroll to position [0, 0]
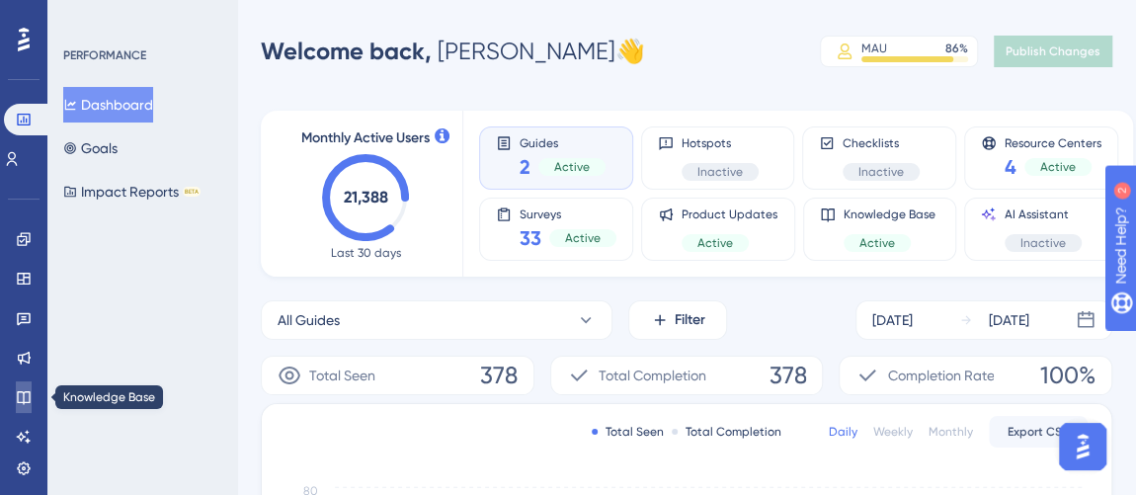
click at [16, 406] on link at bounding box center [24, 397] width 16 height 32
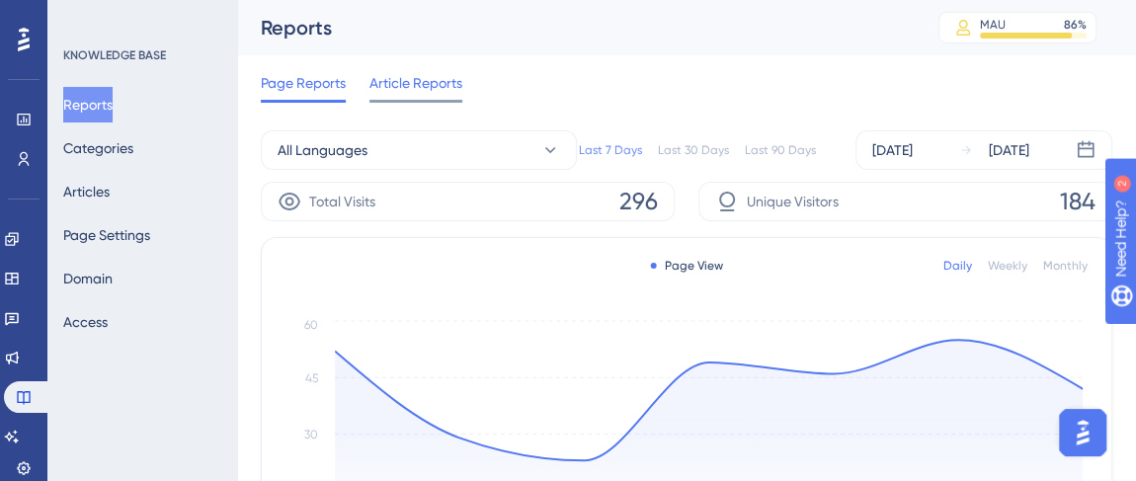
click at [434, 98] on div "Article Reports" at bounding box center [415, 87] width 93 height 32
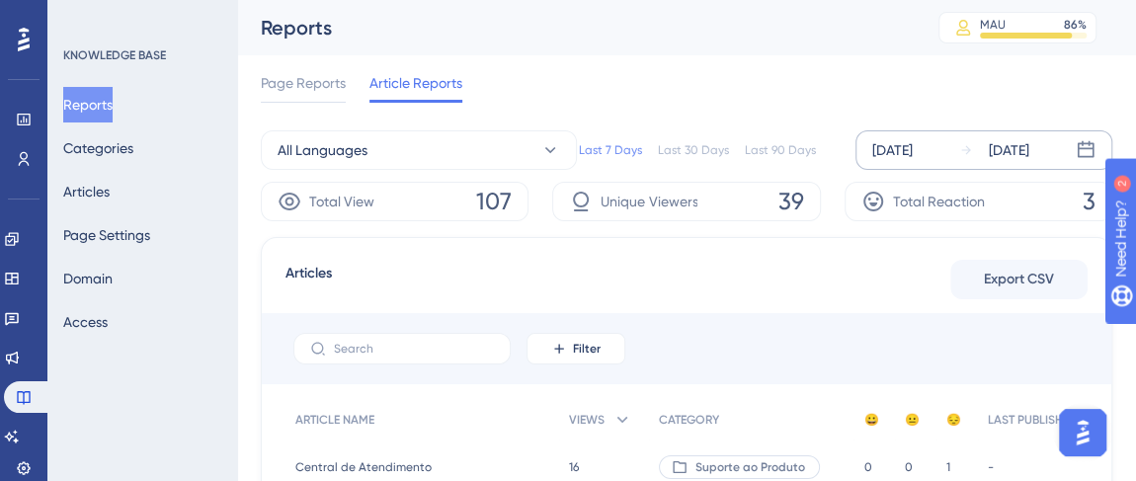
click at [896, 149] on div "[DATE]" at bounding box center [892, 150] width 41 height 24
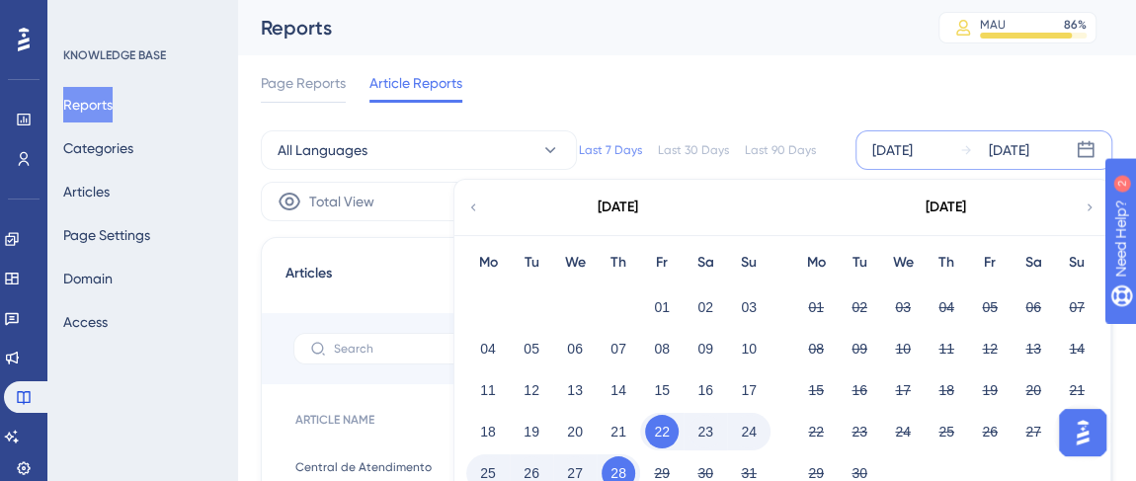
click at [478, 193] on div "[DATE]" at bounding box center [617, 207] width 326 height 55
click at [461, 208] on div "[DATE]" at bounding box center [617, 207] width 326 height 55
click at [466, 205] on icon at bounding box center [473, 208] width 14 height 18
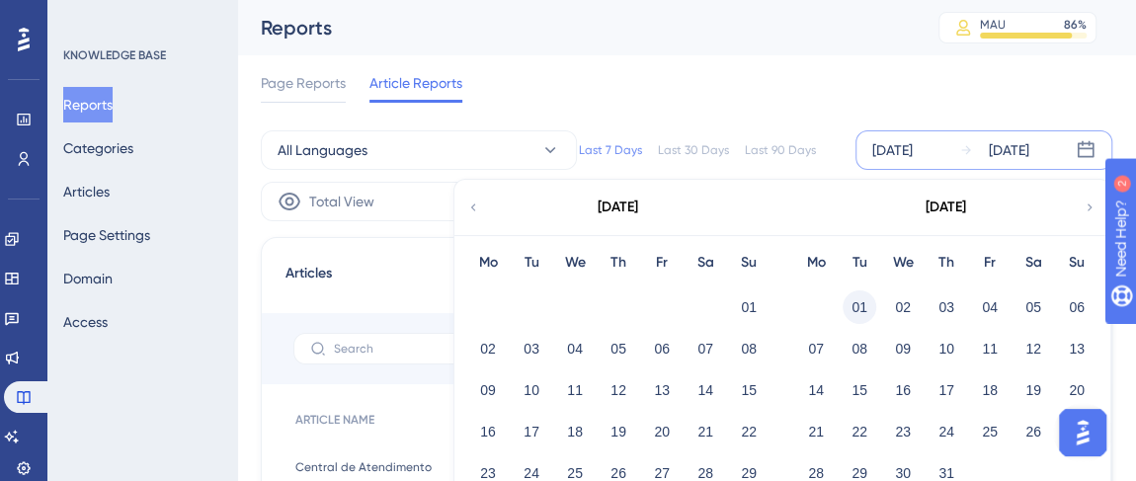
click at [856, 301] on button "01" at bounding box center [860, 307] width 34 height 34
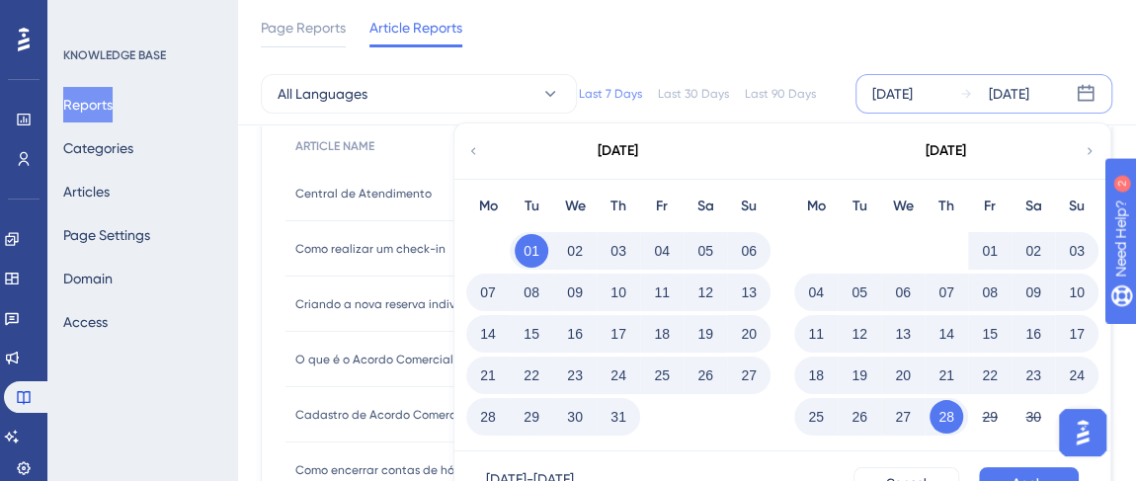
scroll to position [269, 0]
click at [1010, 474] on button "Apply" at bounding box center [1029, 483] width 100 height 32
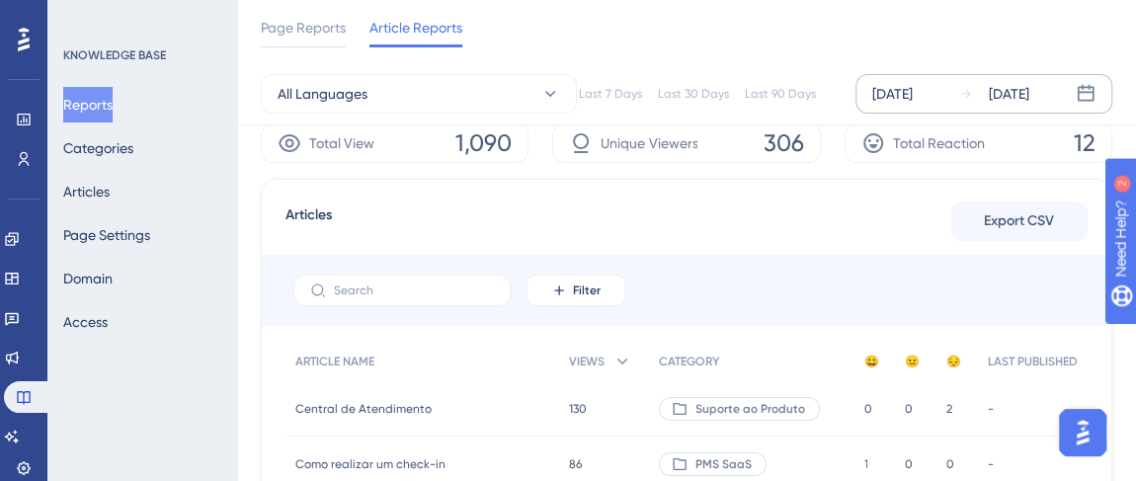
scroll to position [89, 0]
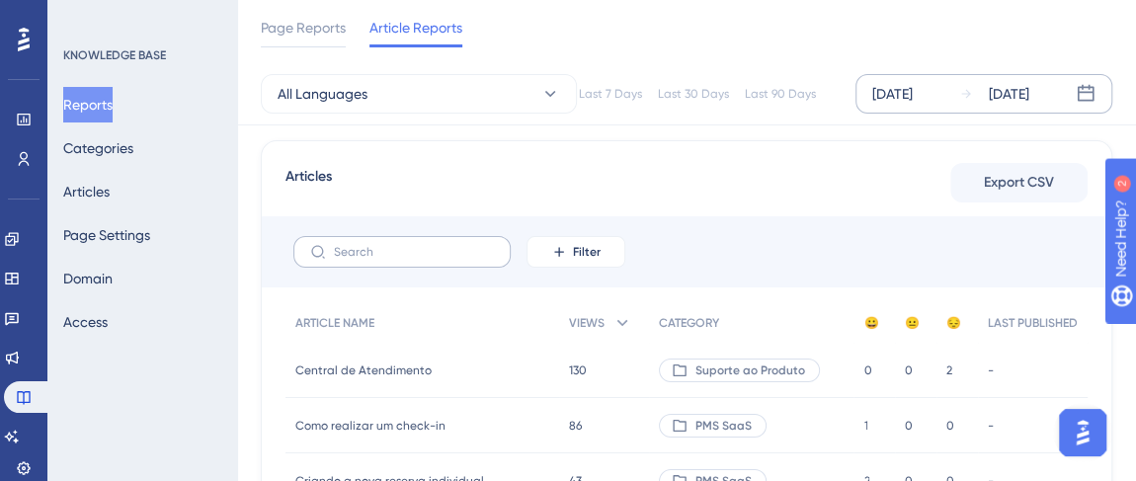
click at [401, 260] on label at bounding box center [401, 252] width 217 height 32
click at [401, 259] on input "text" at bounding box center [414, 252] width 160 height 14
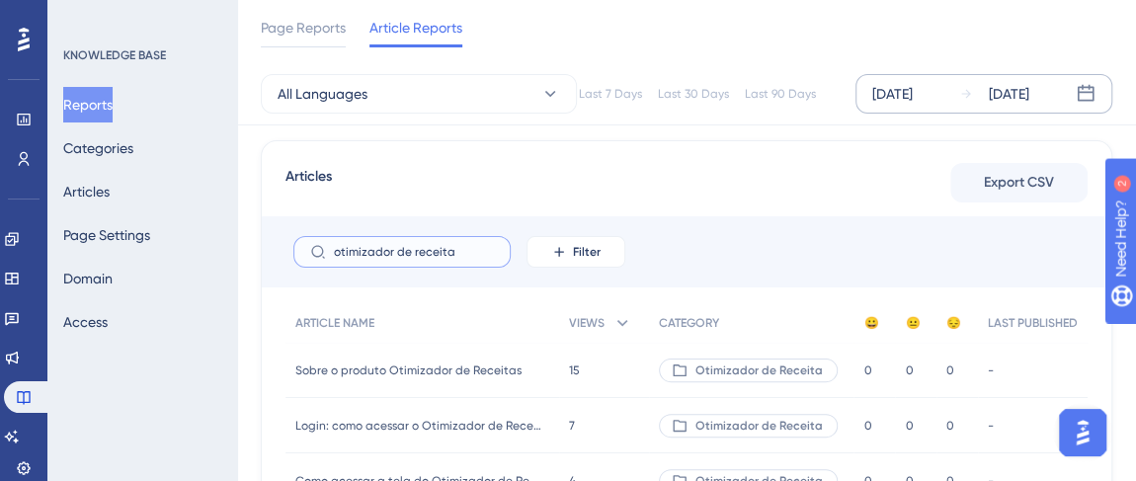
type input "otimizador de receita"
click at [525, 192] on div "Articles Export CSV" at bounding box center [687, 183] width 802 height 36
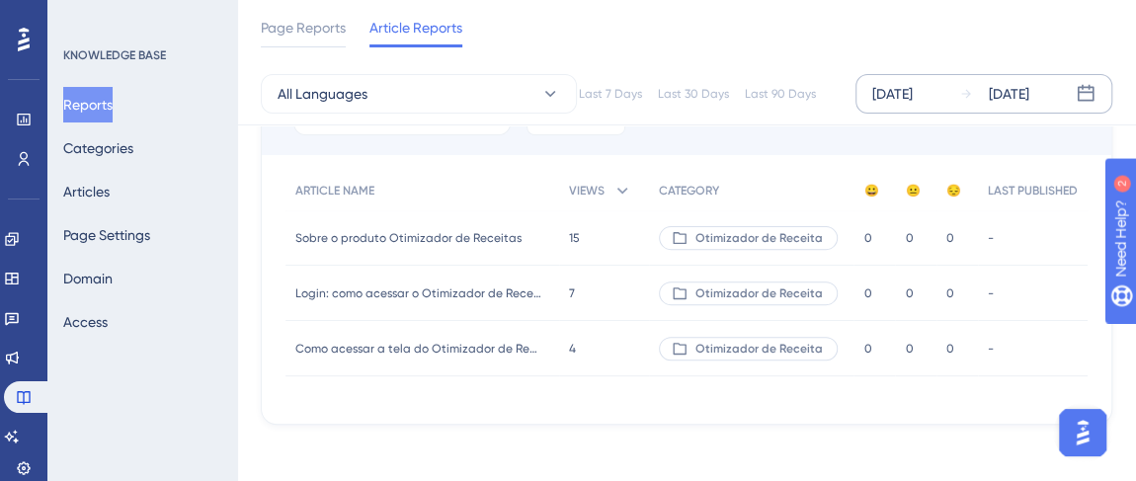
scroll to position [226, 0]
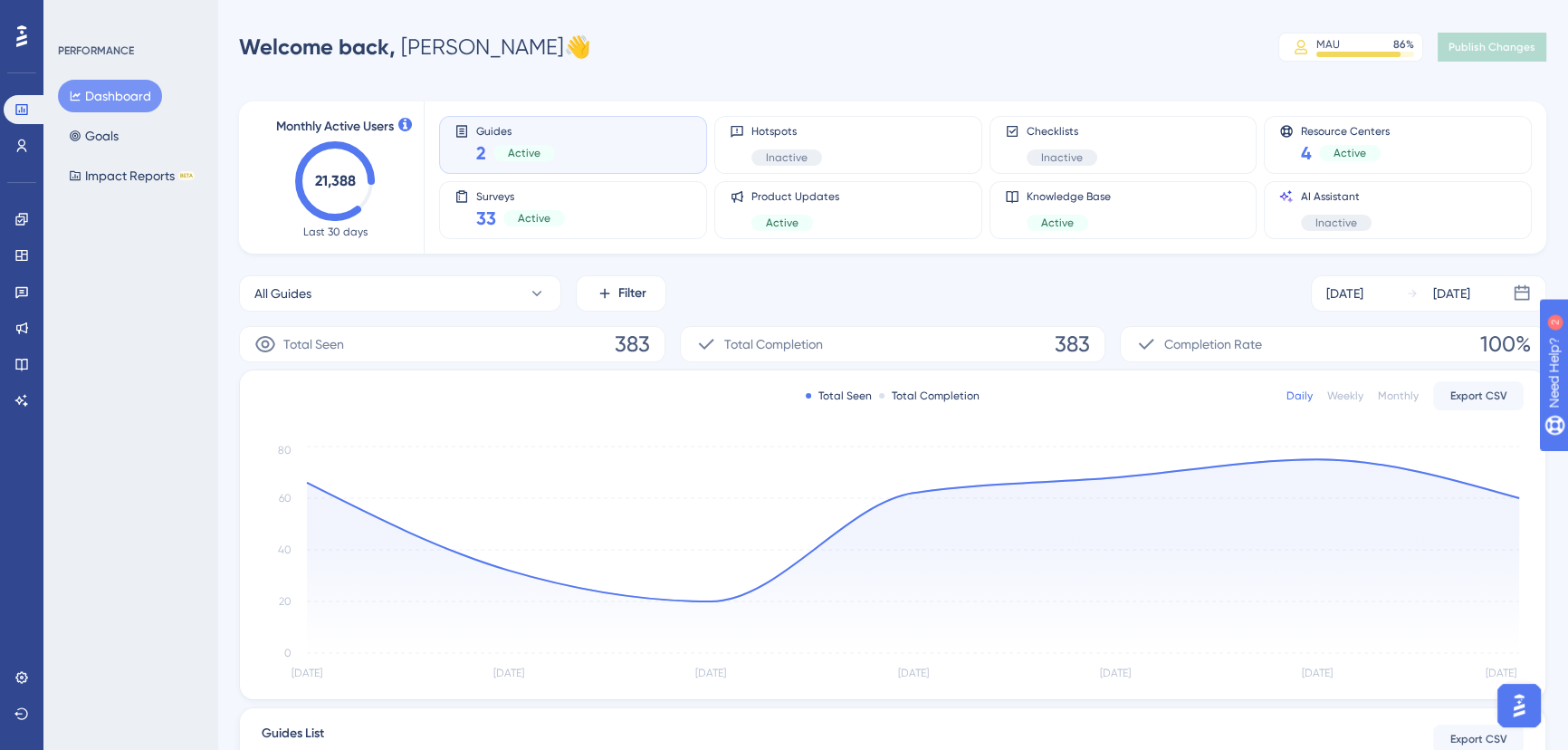
click at [39, 367] on div "Performance Users Engagement Widgets Feedback Product Updates Knowledge Base AI…" at bounding box center [21, 375] width 43 height 750
click at [22, 358] on icon at bounding box center [21, 364] width 12 height 12
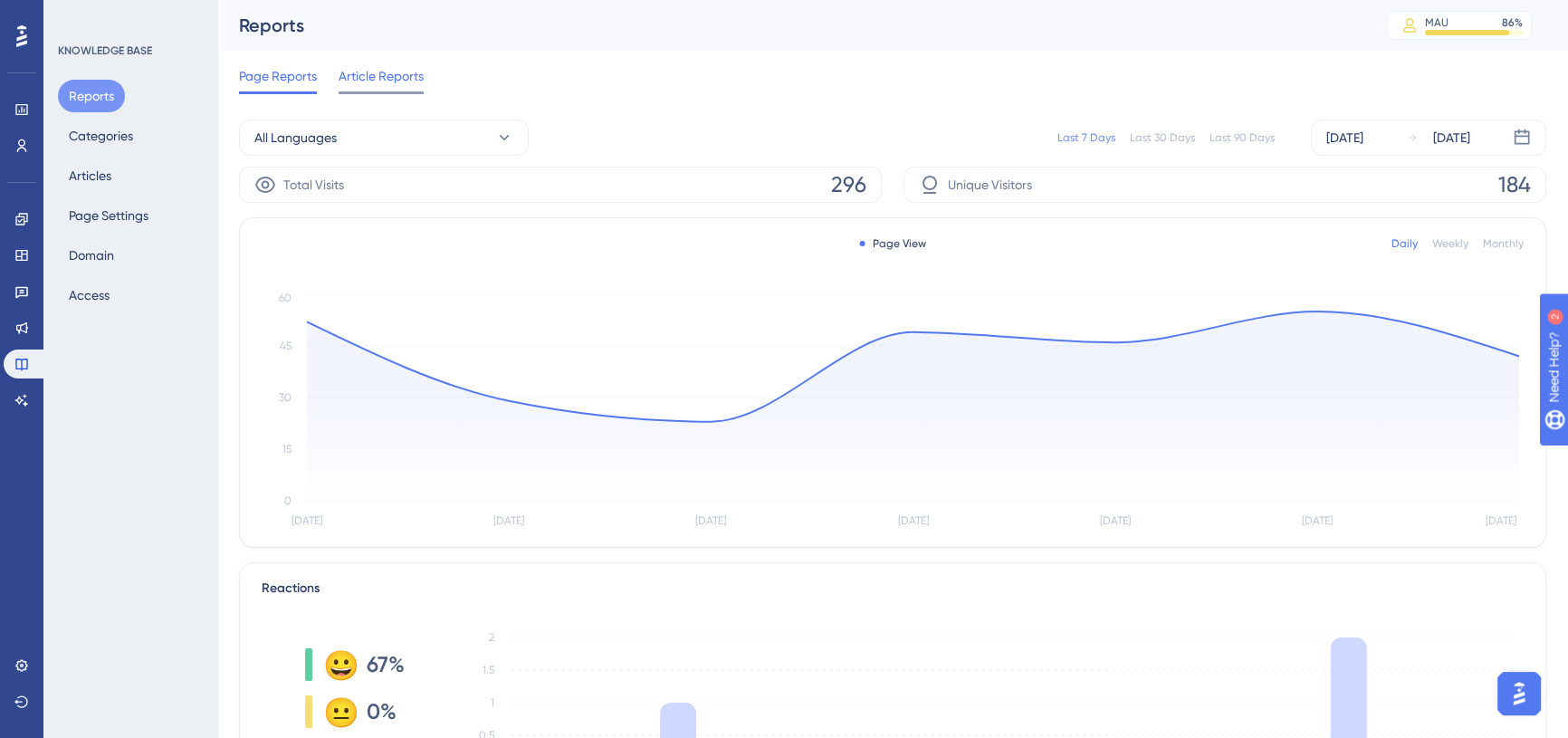
click at [372, 83] on span "Article Reports" at bounding box center [380, 76] width 85 height 22
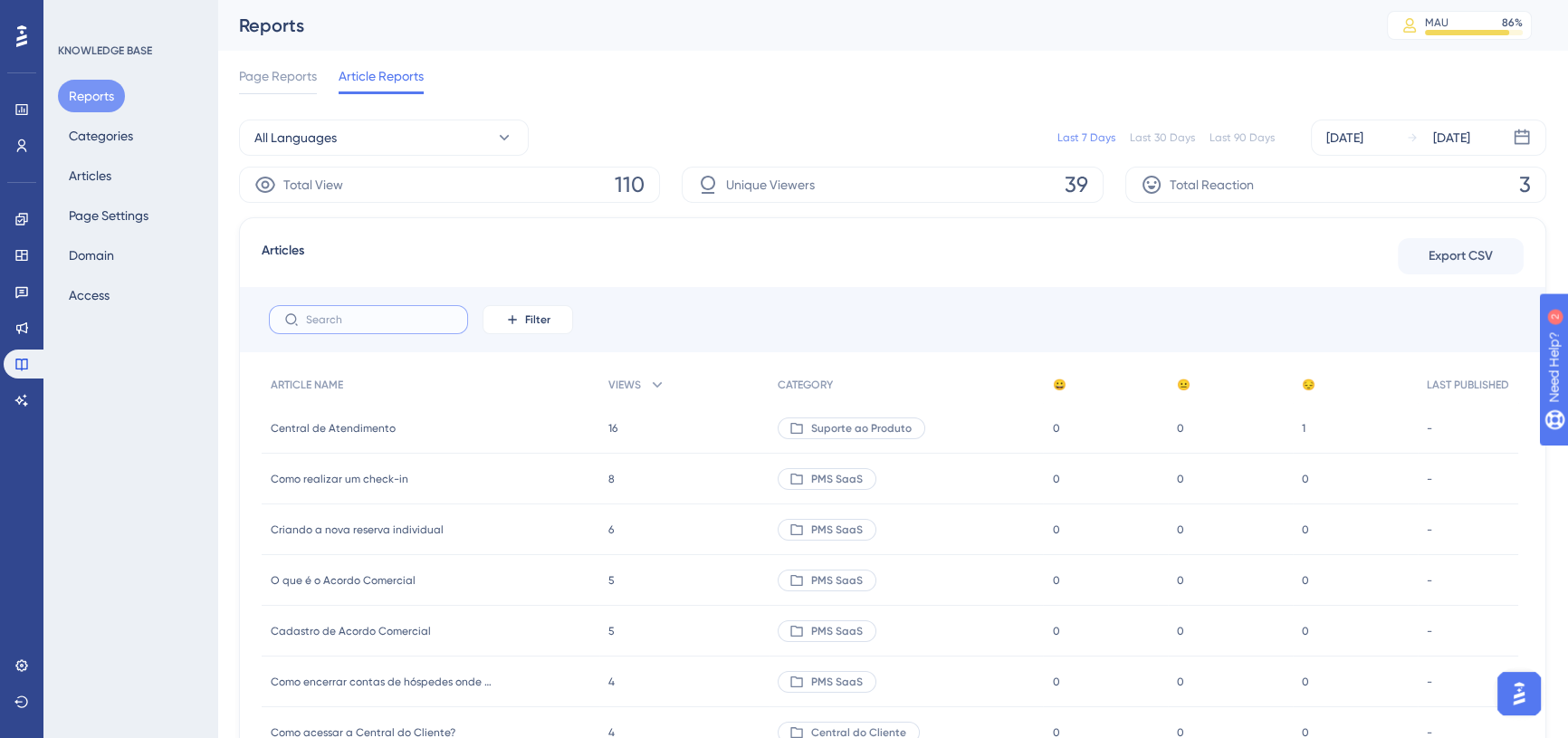
click at [361, 314] on input "text" at bounding box center [379, 320] width 147 height 13
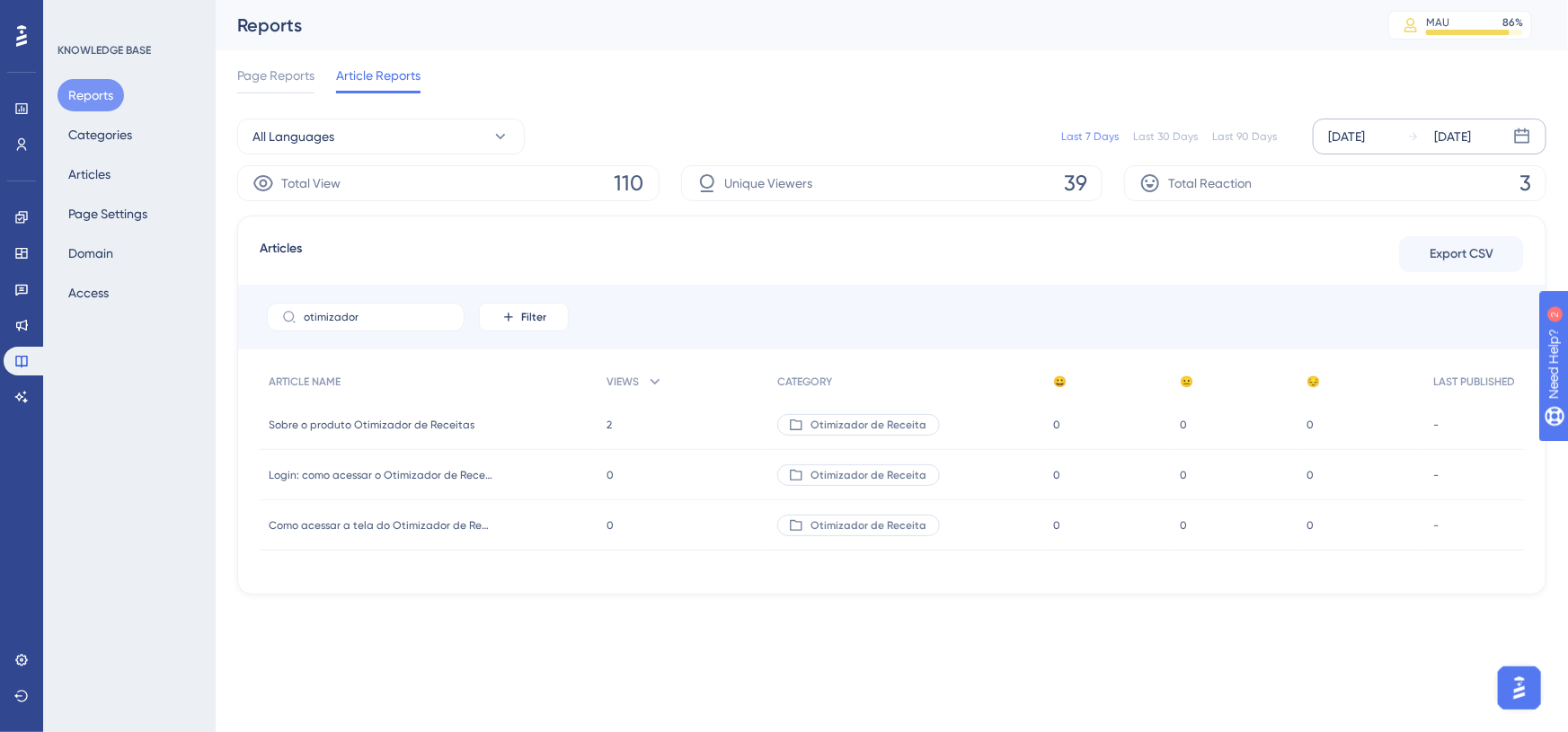
click at [1343, 136] on div "Aug 22 2025" at bounding box center [1346, 136] width 37 height 22
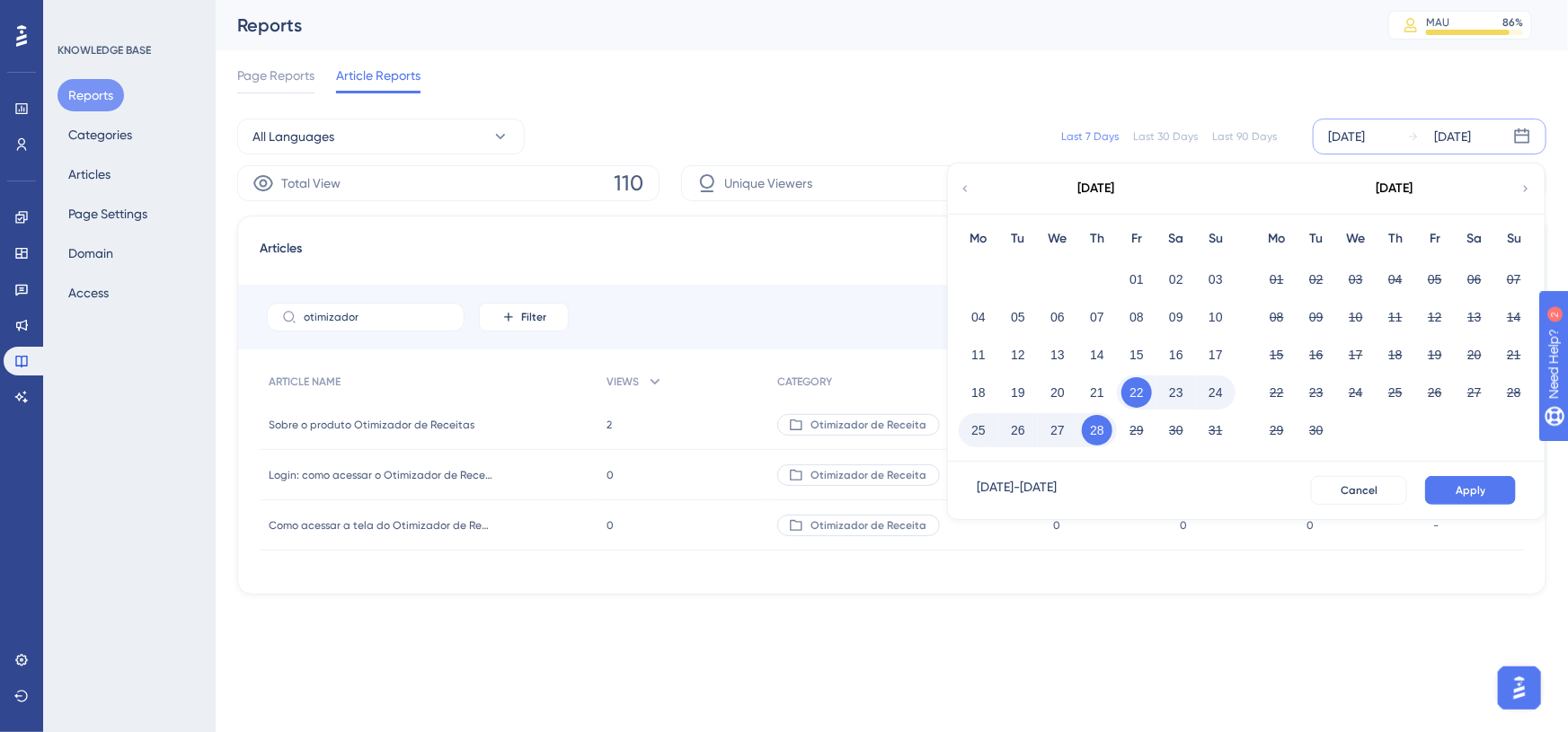
click at [969, 188] on icon at bounding box center [965, 189] width 13 height 16
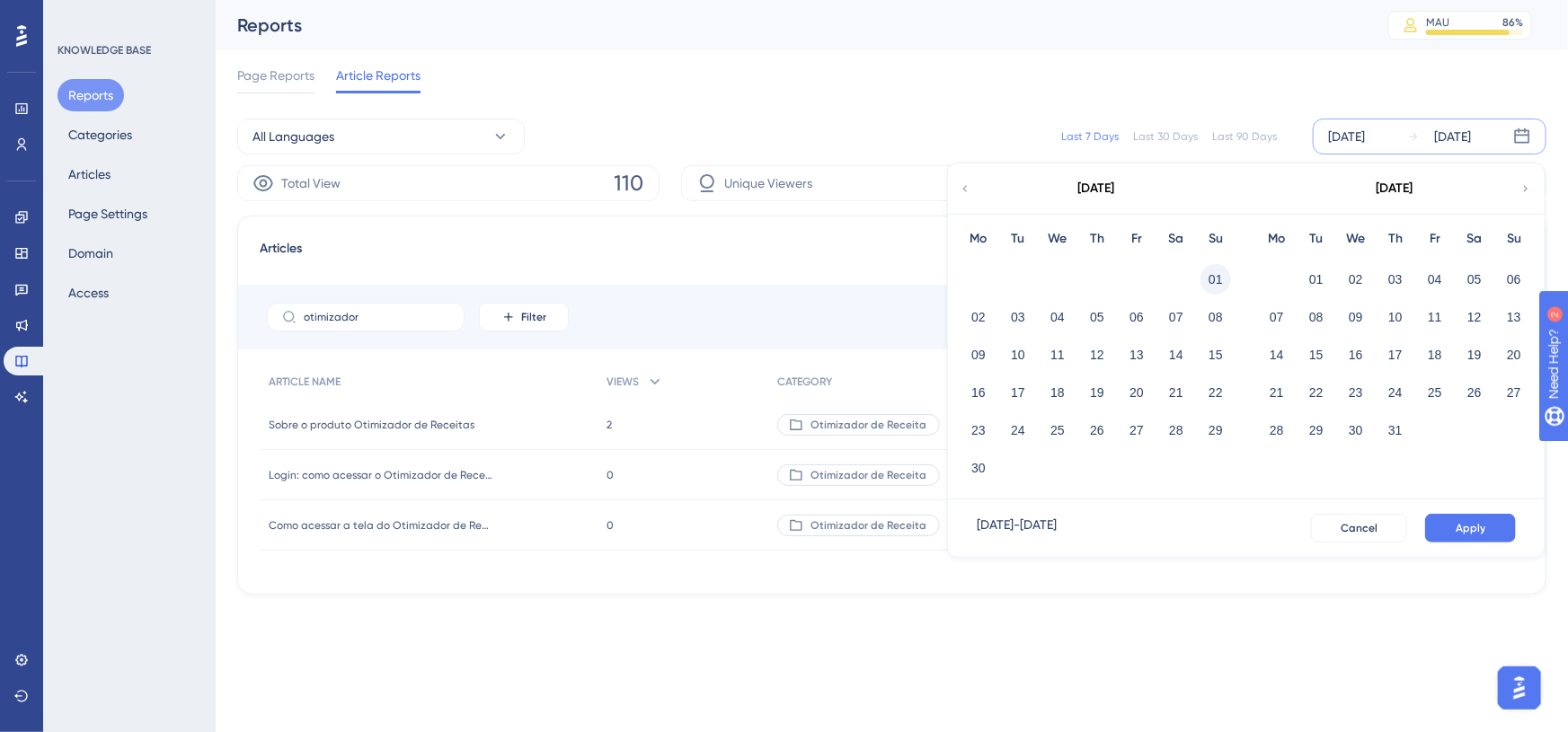
click at [1211, 276] on button "01" at bounding box center [1216, 279] width 31 height 31
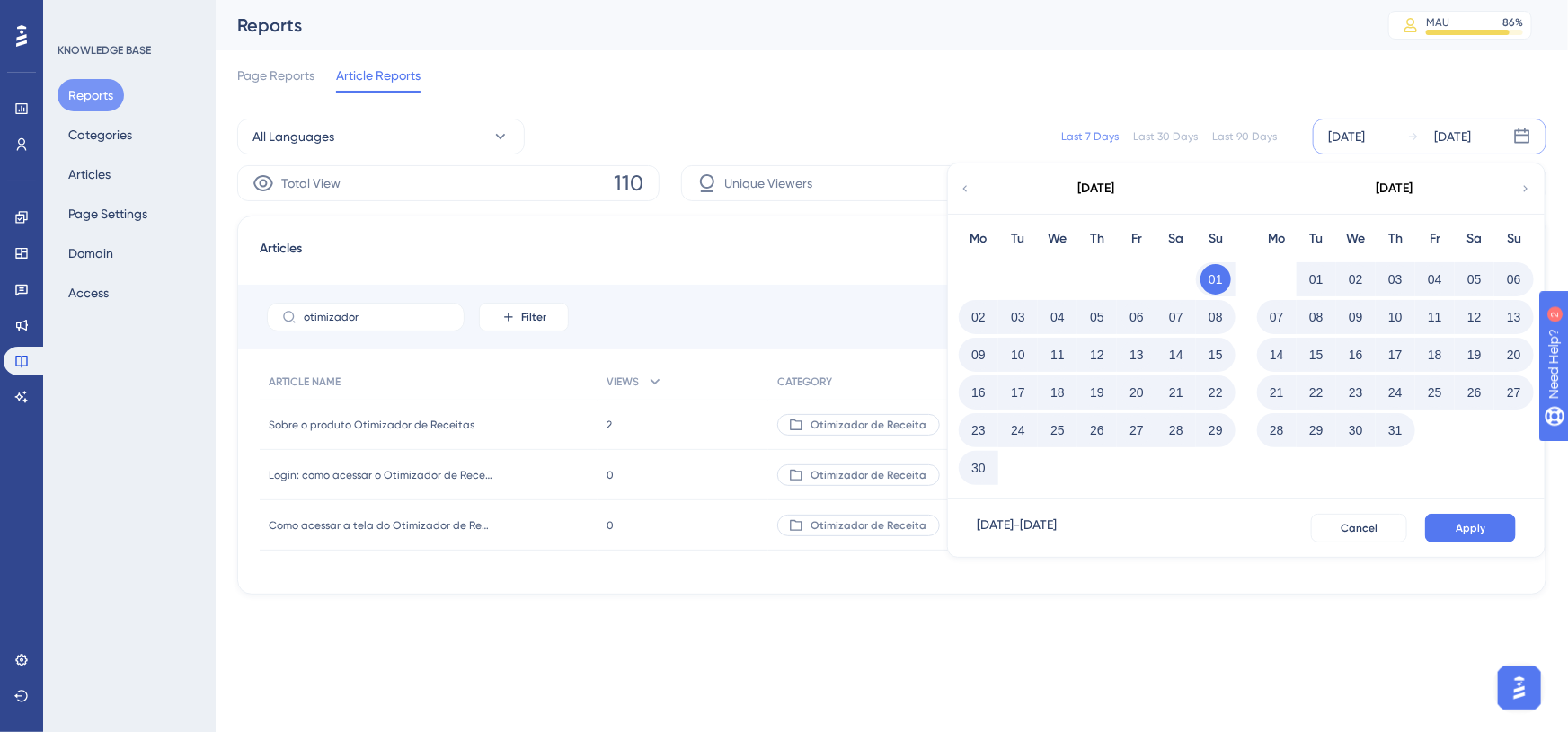
click at [1317, 276] on button "01" at bounding box center [1317, 279] width 31 height 31
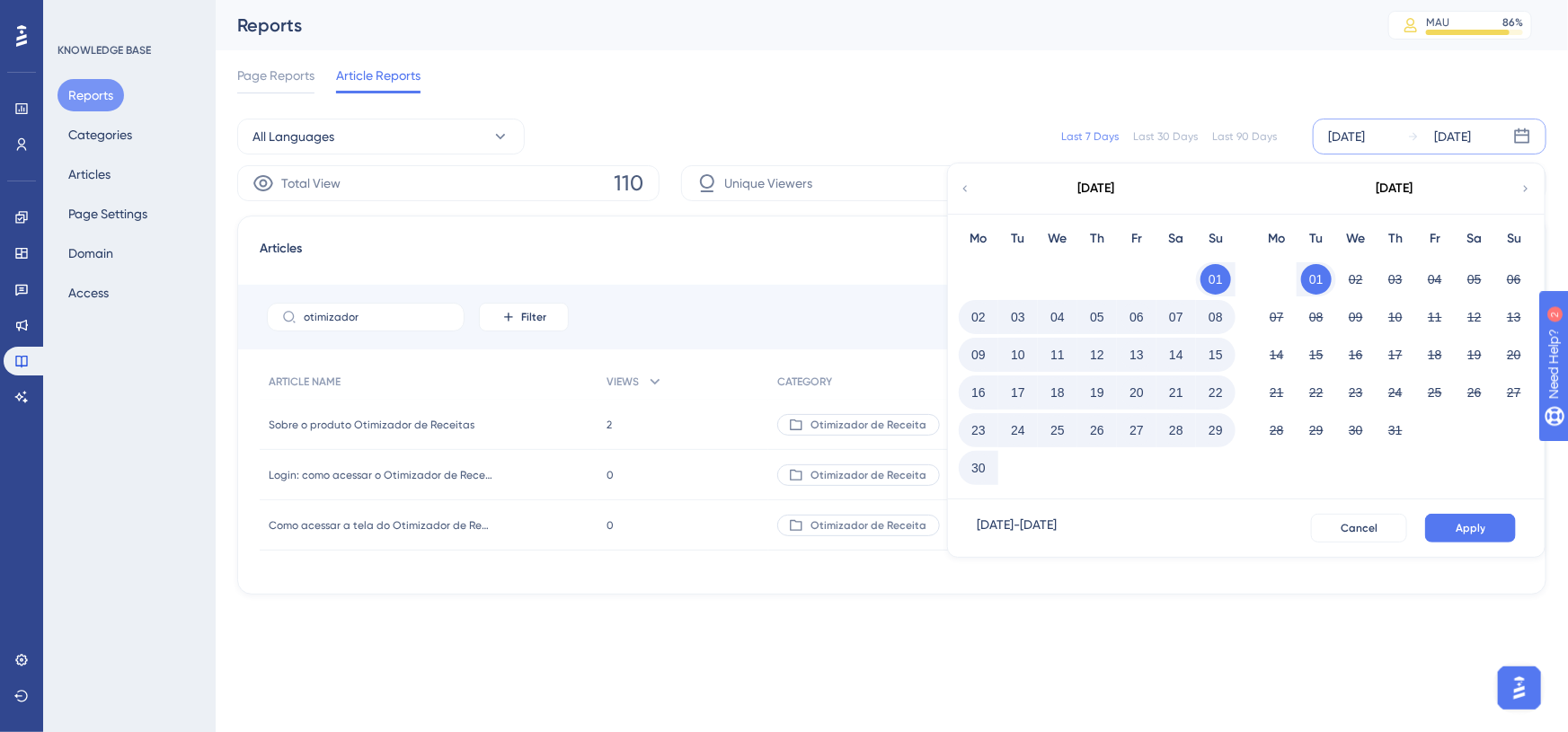
click at [1365, 132] on div "Aug 22 2025" at bounding box center [1346, 136] width 37 height 22
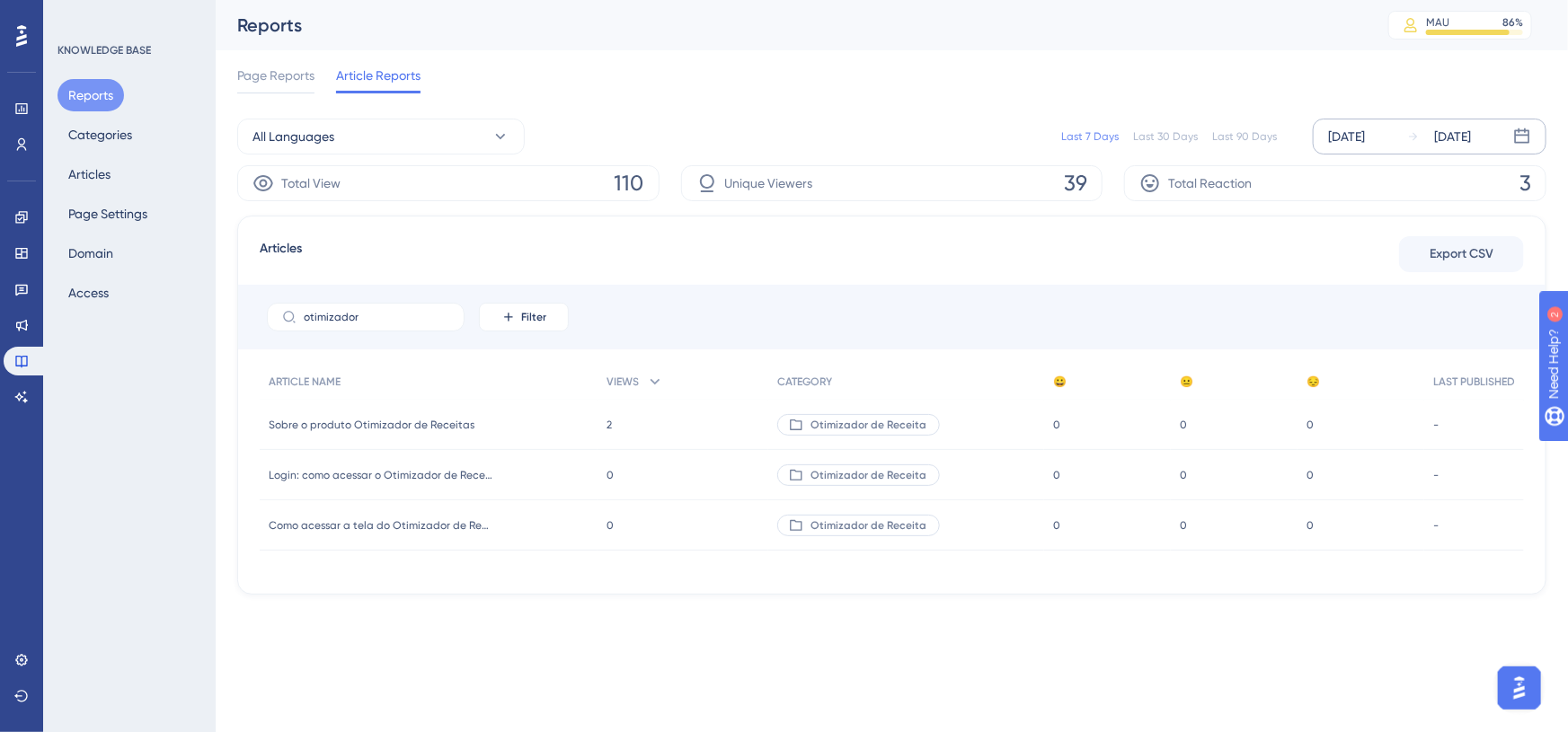
click at [1365, 132] on div "Aug 22 2025" at bounding box center [1346, 136] width 37 height 22
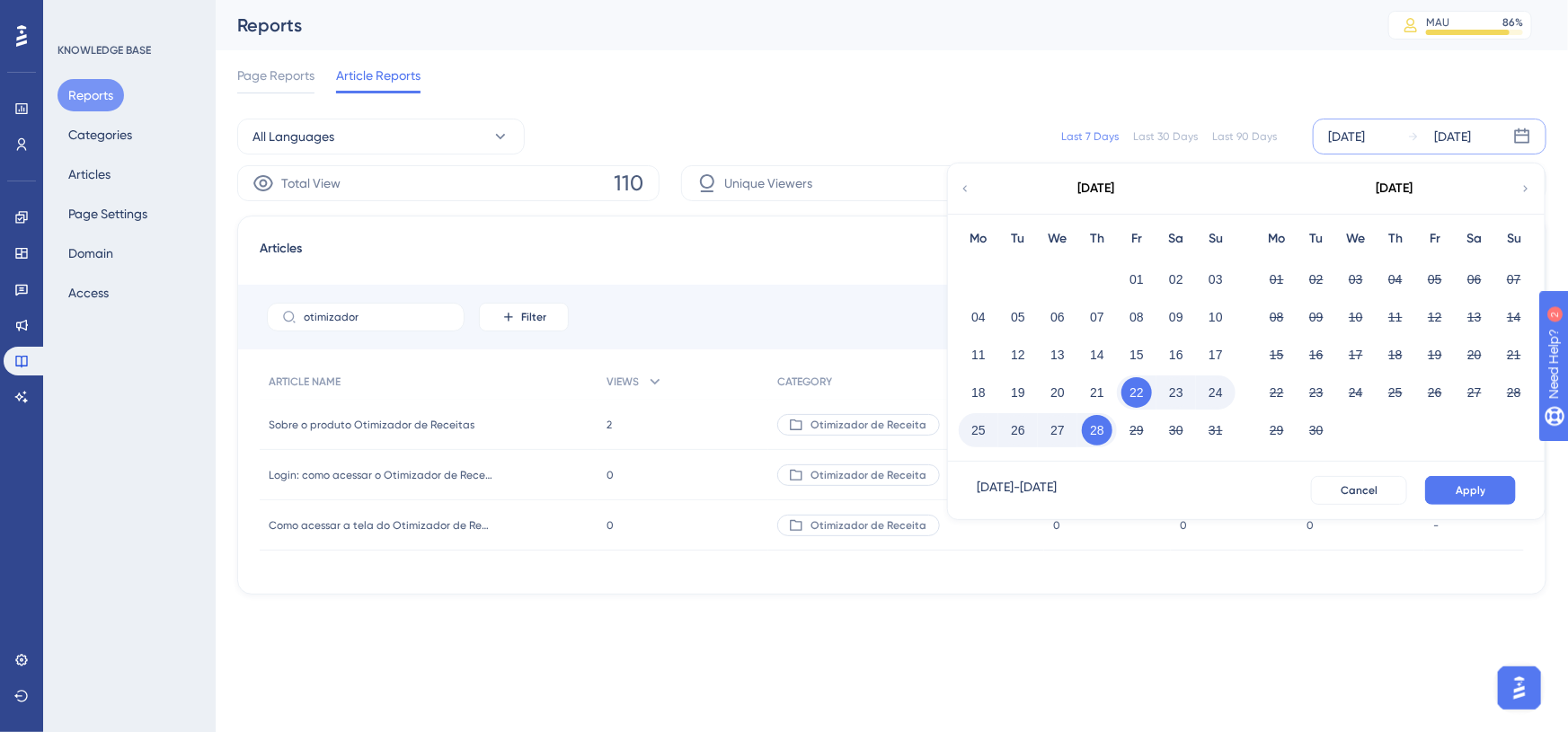
click at [967, 181] on icon at bounding box center [965, 189] width 13 height 16
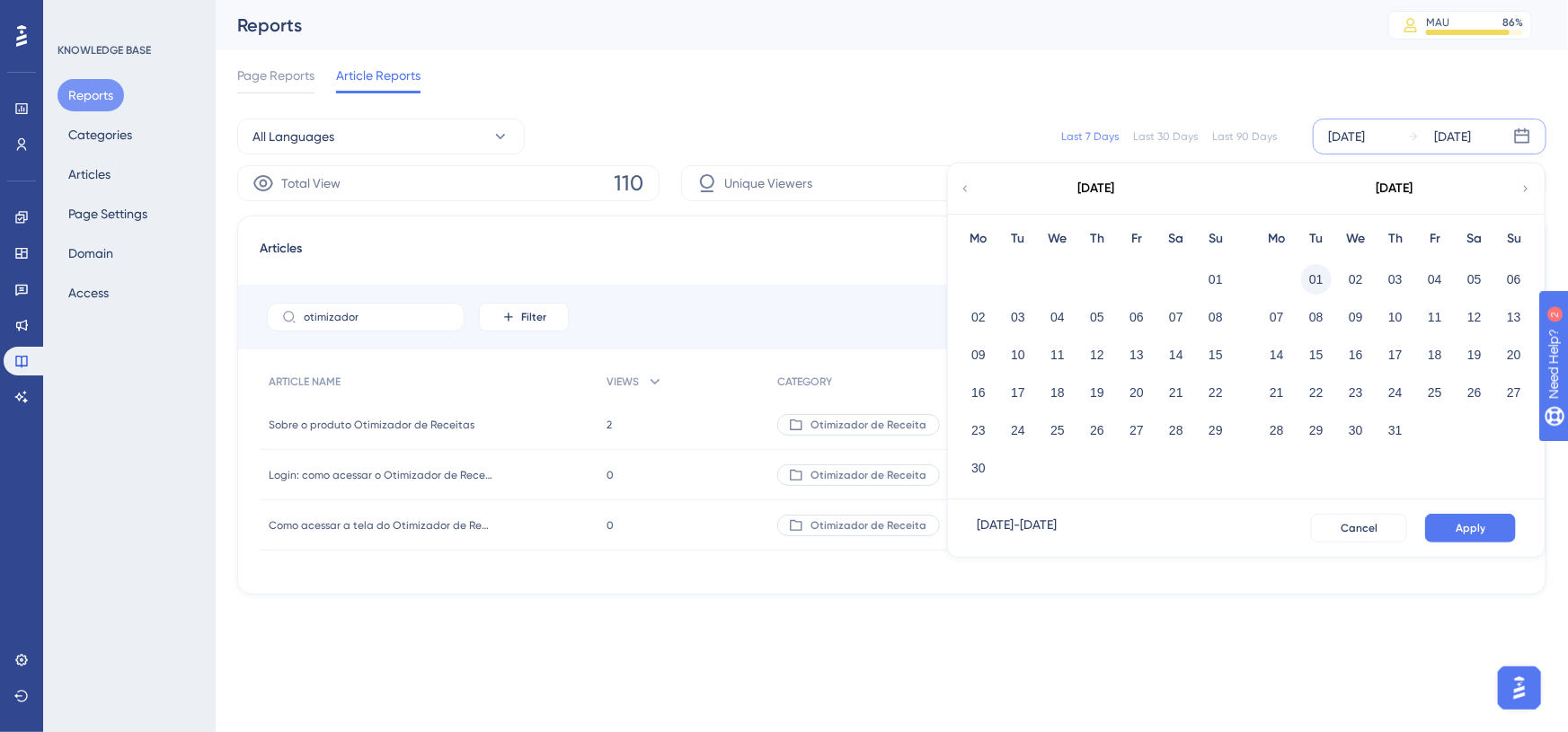
click at [1317, 269] on button "01" at bounding box center [1317, 279] width 31 height 31
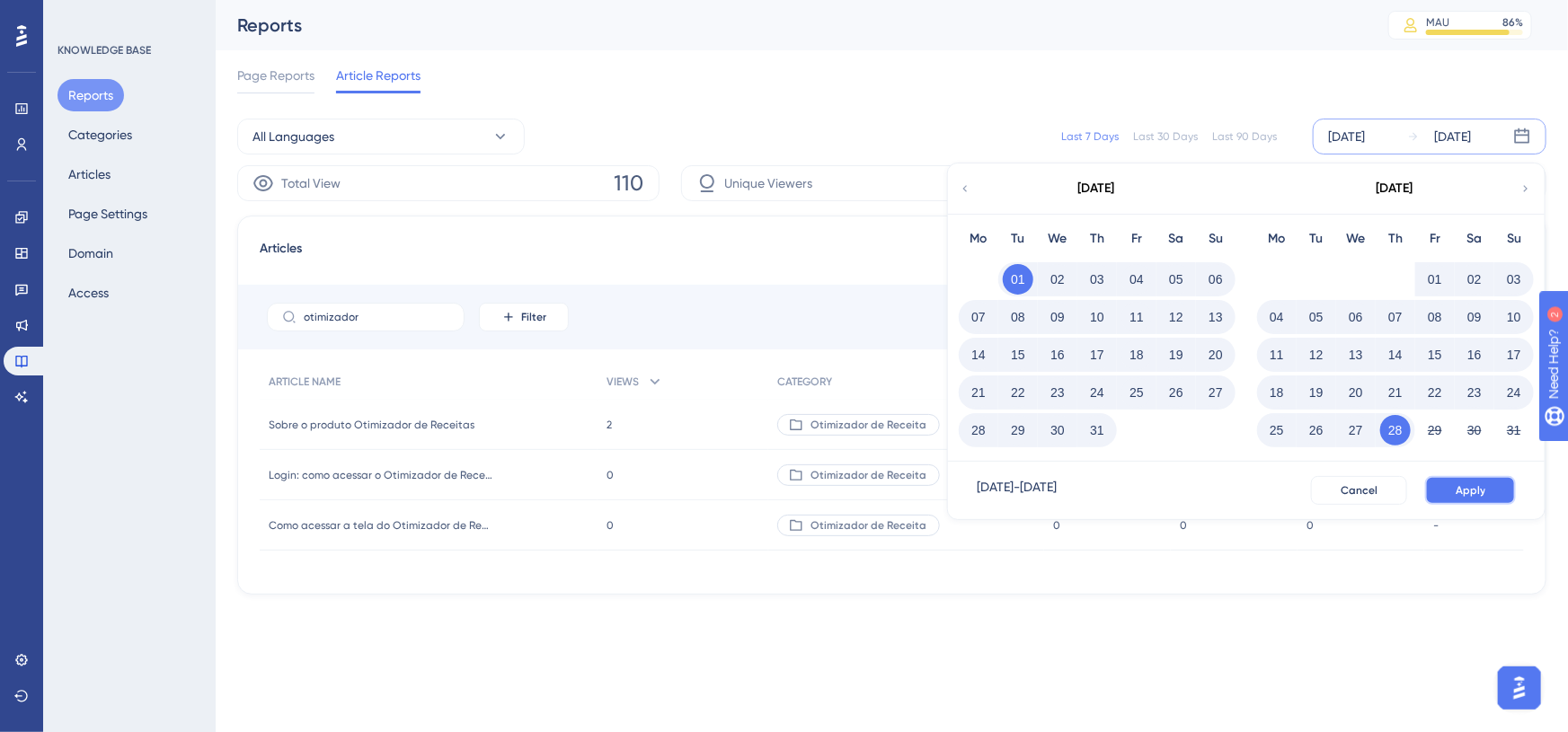
click at [1484, 486] on span "Apply" at bounding box center [1470, 491] width 30 height 15
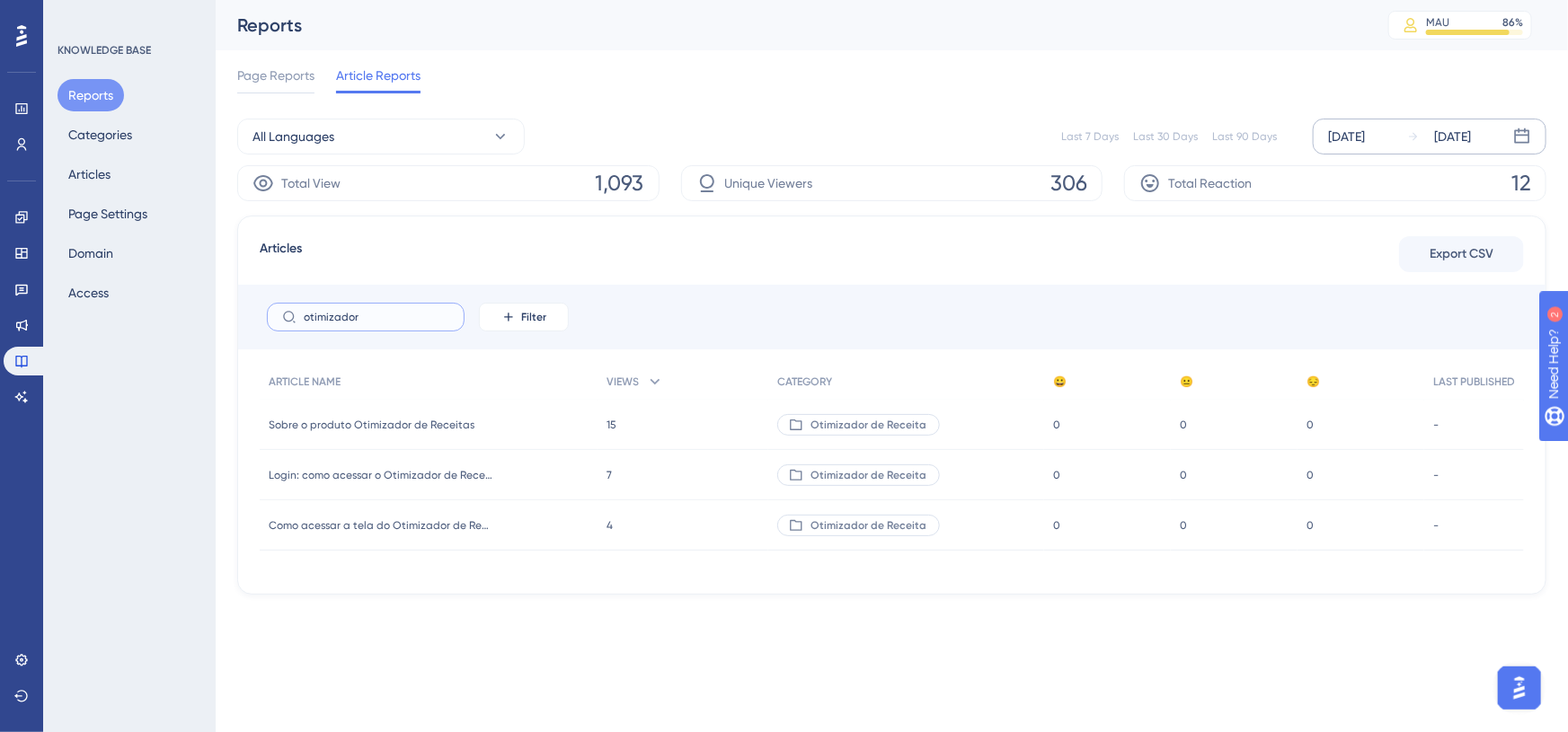
click at [390, 313] on input "otimizador" at bounding box center [377, 317] width 146 height 13
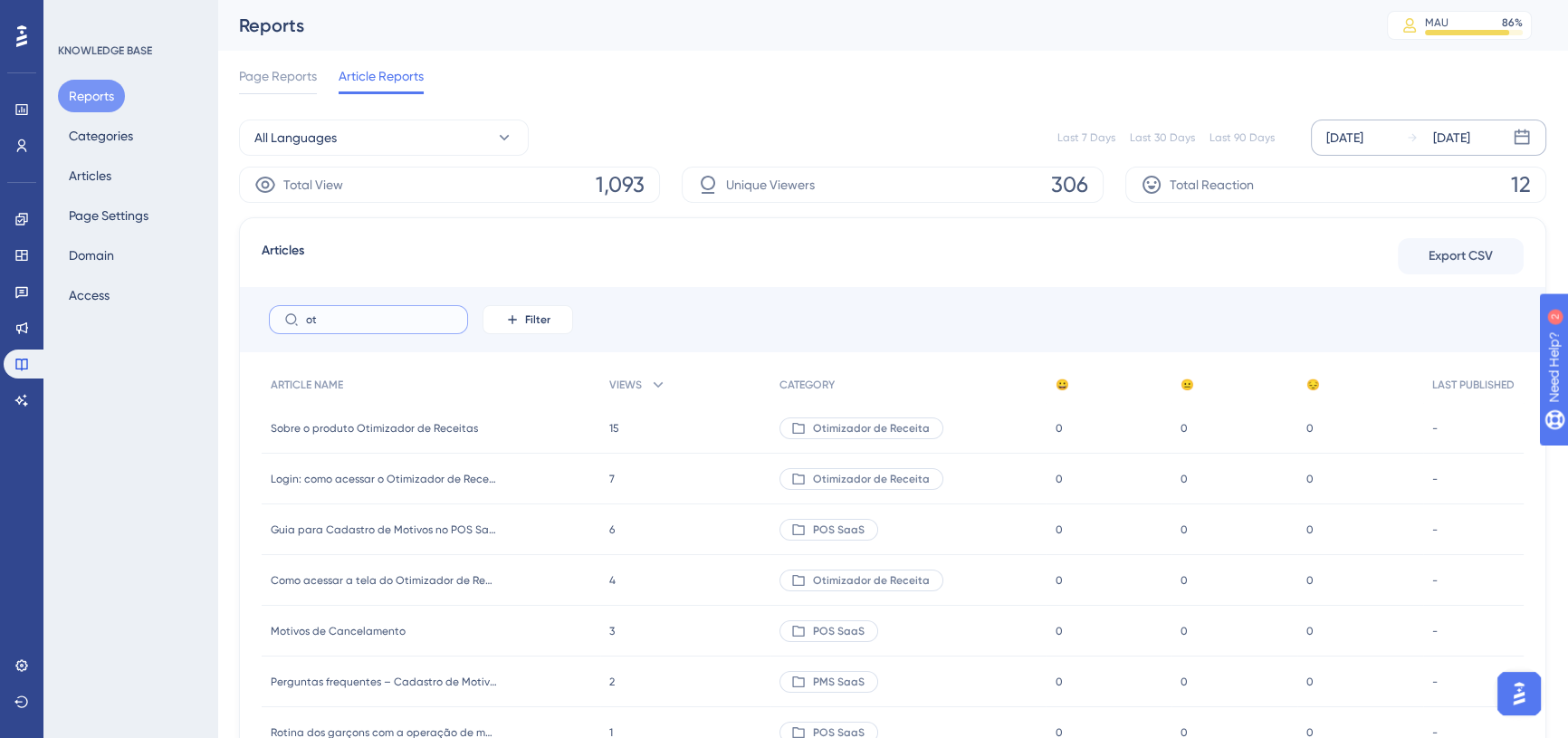
type input "o"
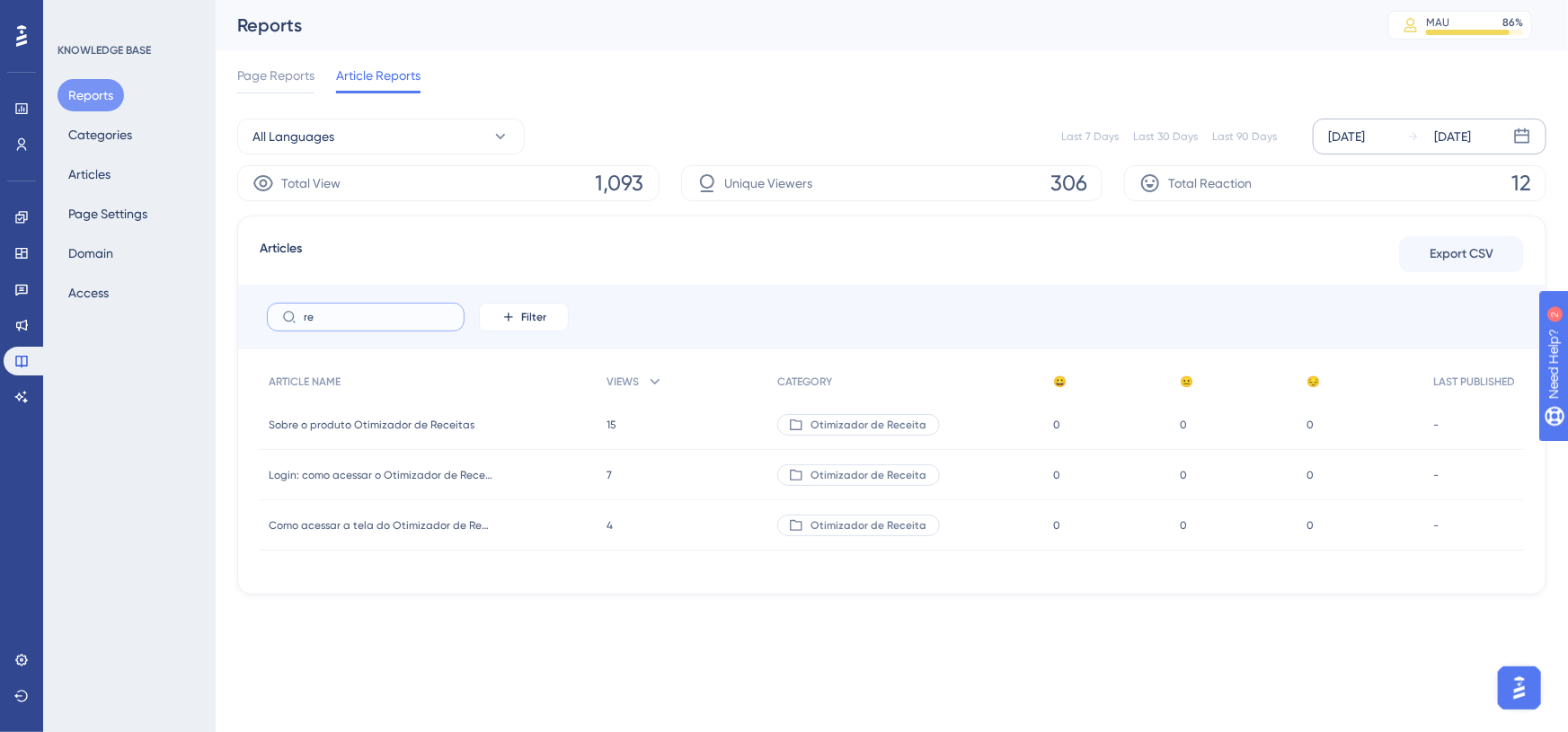
type input "r"
type input "otimizador"
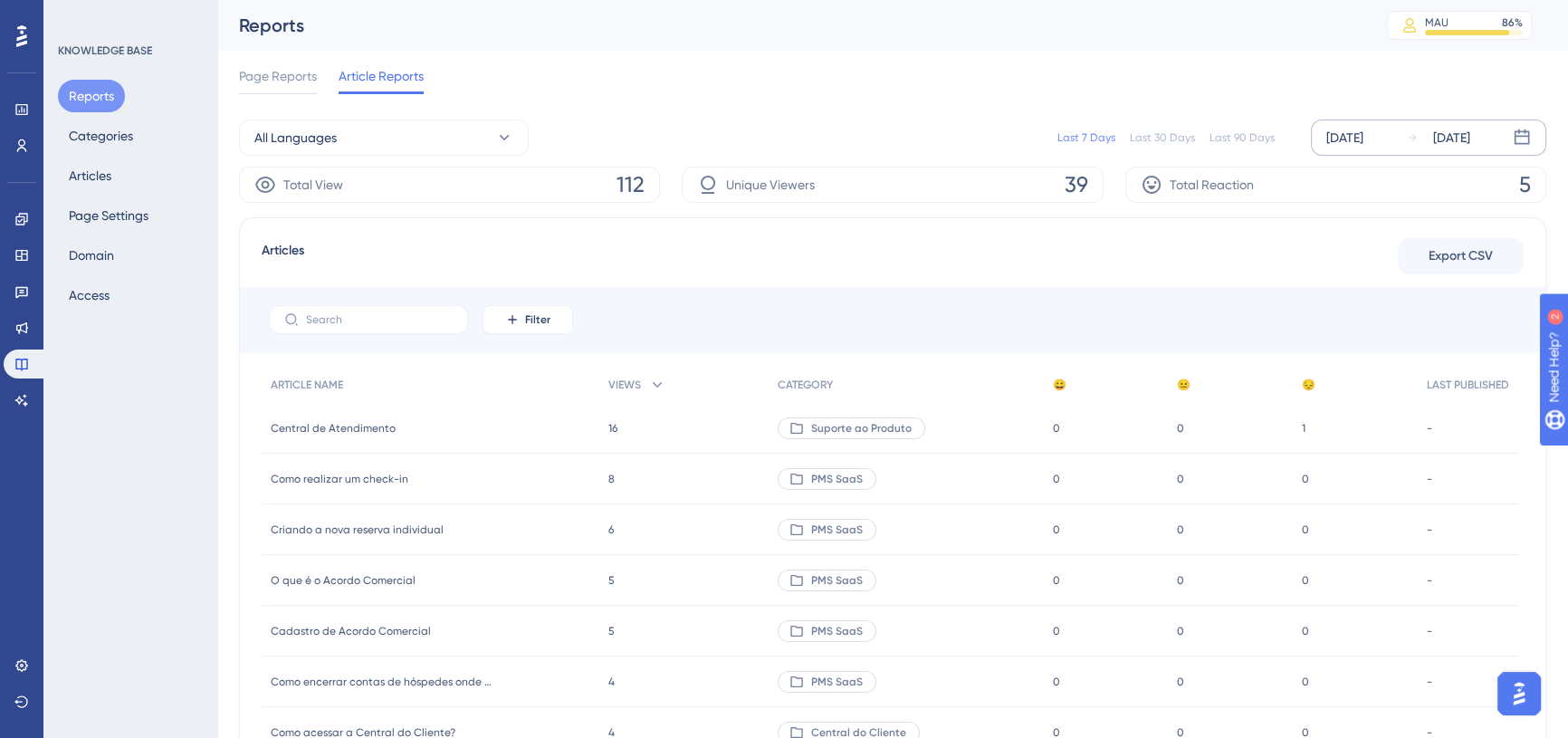
click at [1349, 140] on div "[DATE]" at bounding box center [1344, 138] width 38 height 22
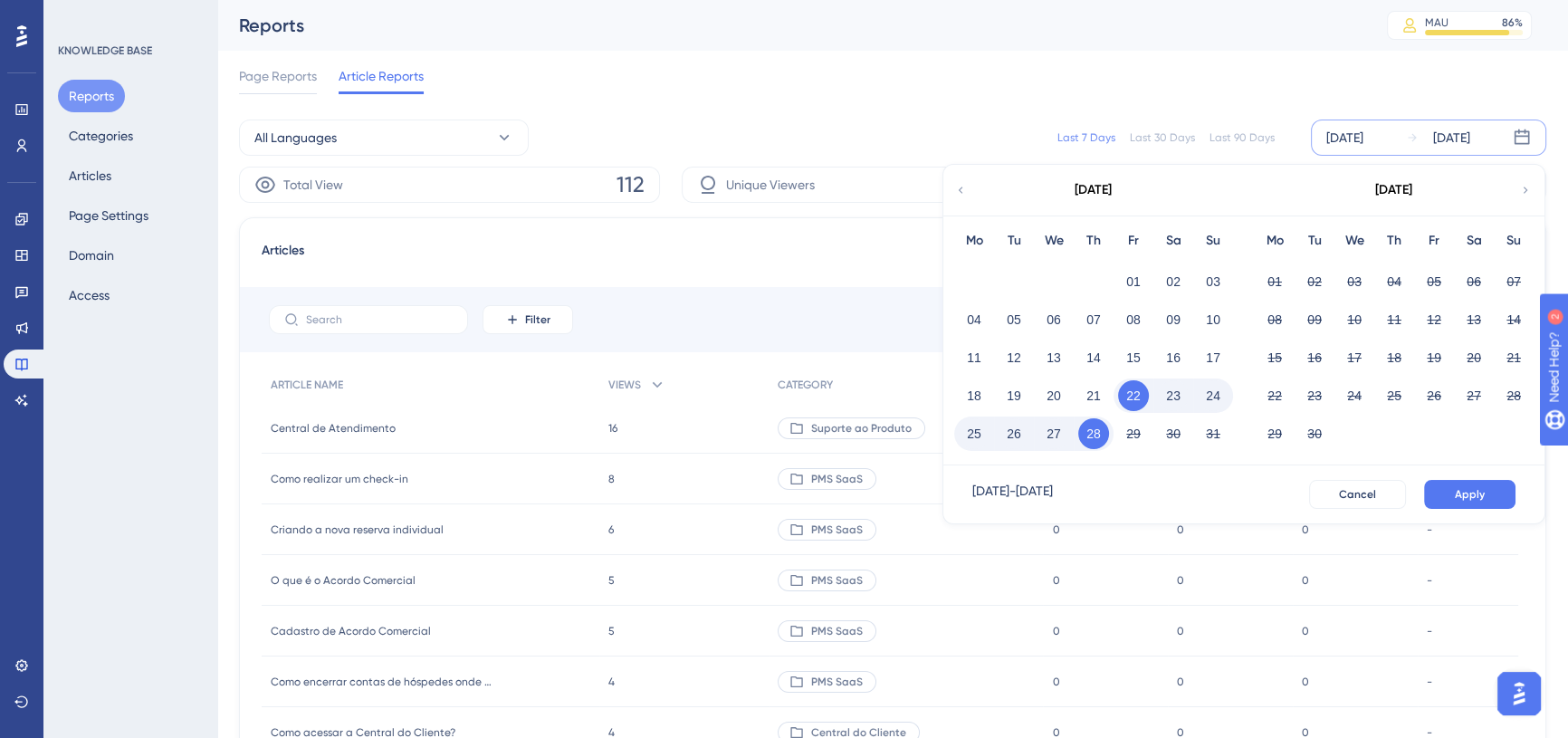
click at [965, 189] on icon at bounding box center [960, 191] width 13 height 17
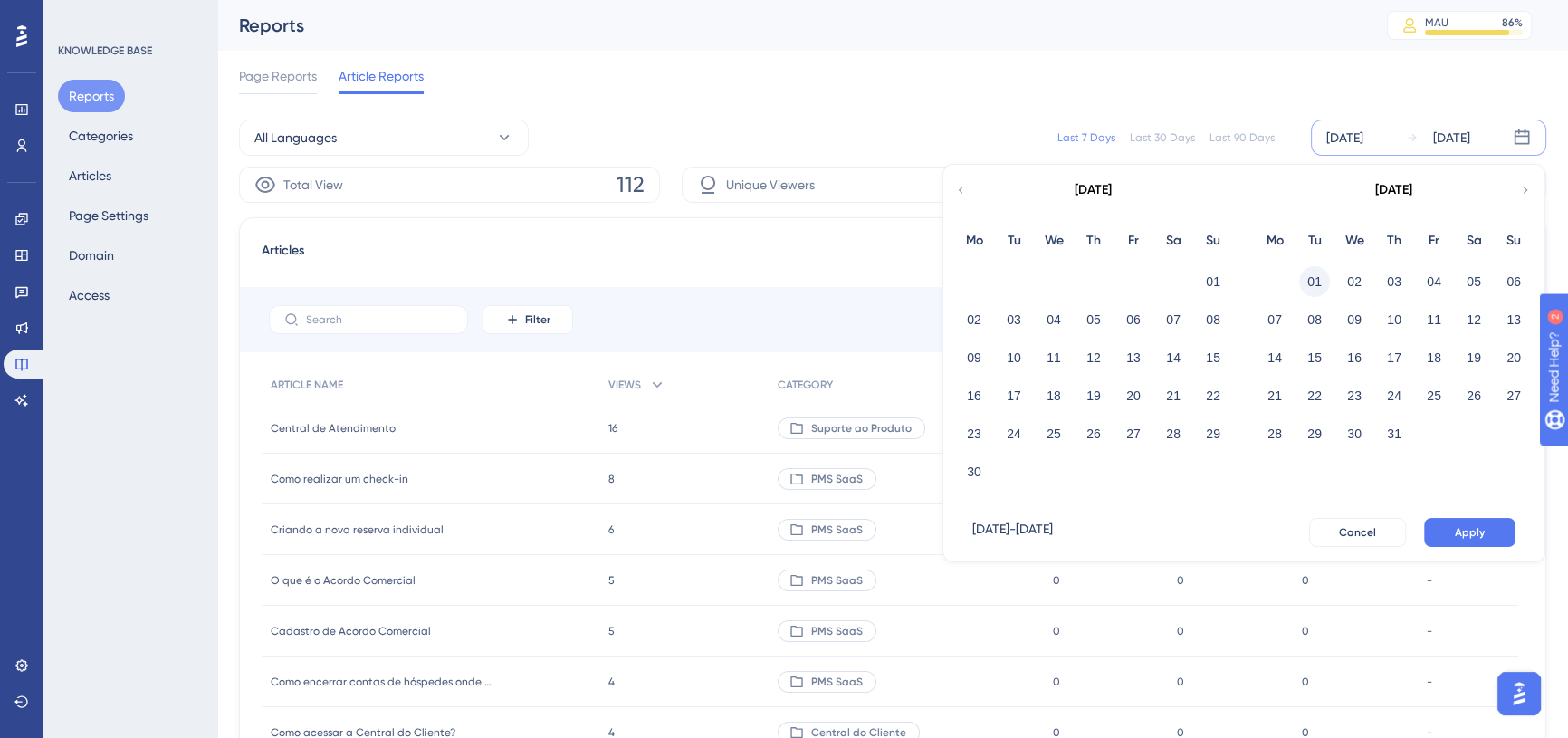
click at [1313, 275] on button "01" at bounding box center [1315, 281] width 31 height 31
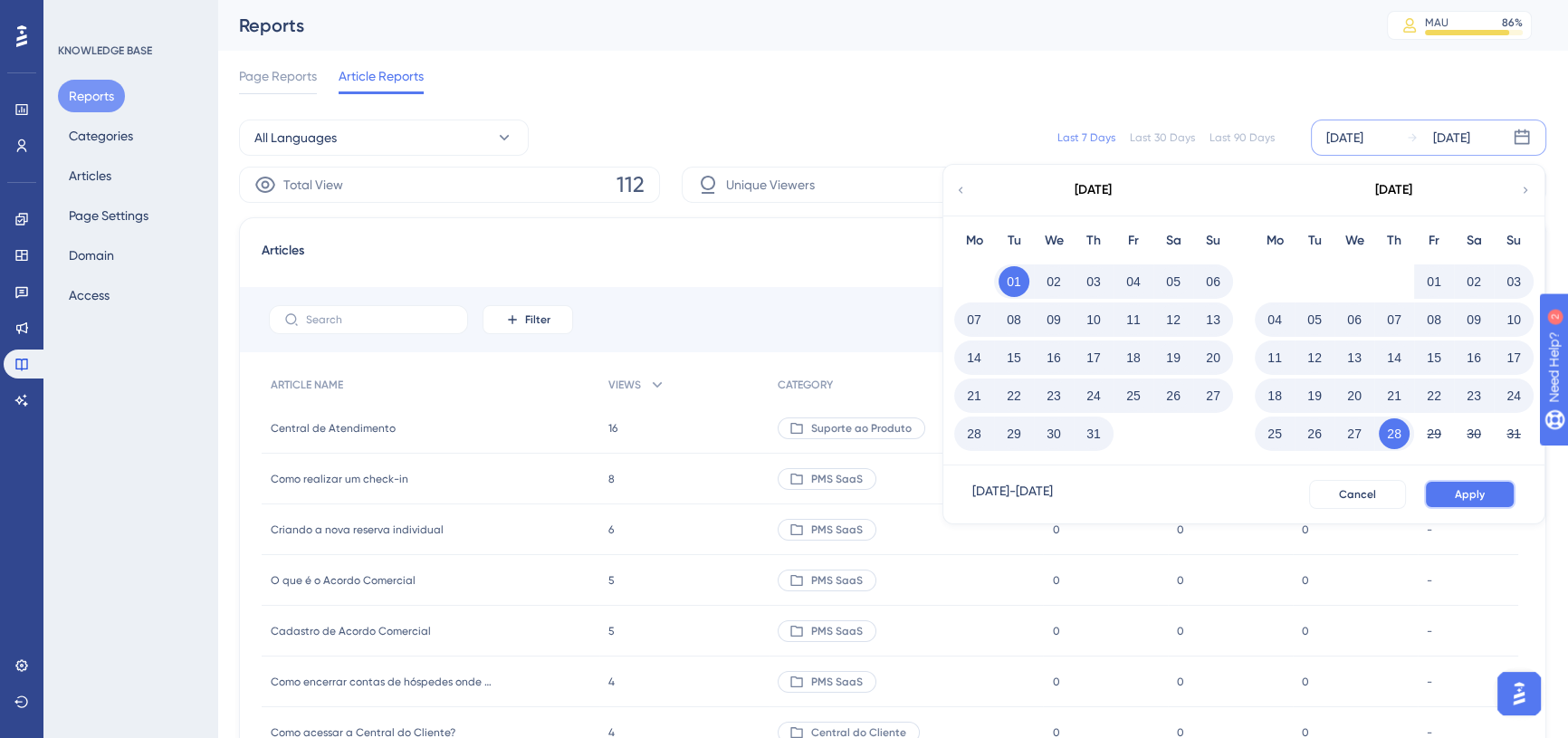
click at [1488, 493] on button "Apply" at bounding box center [1470, 495] width 92 height 29
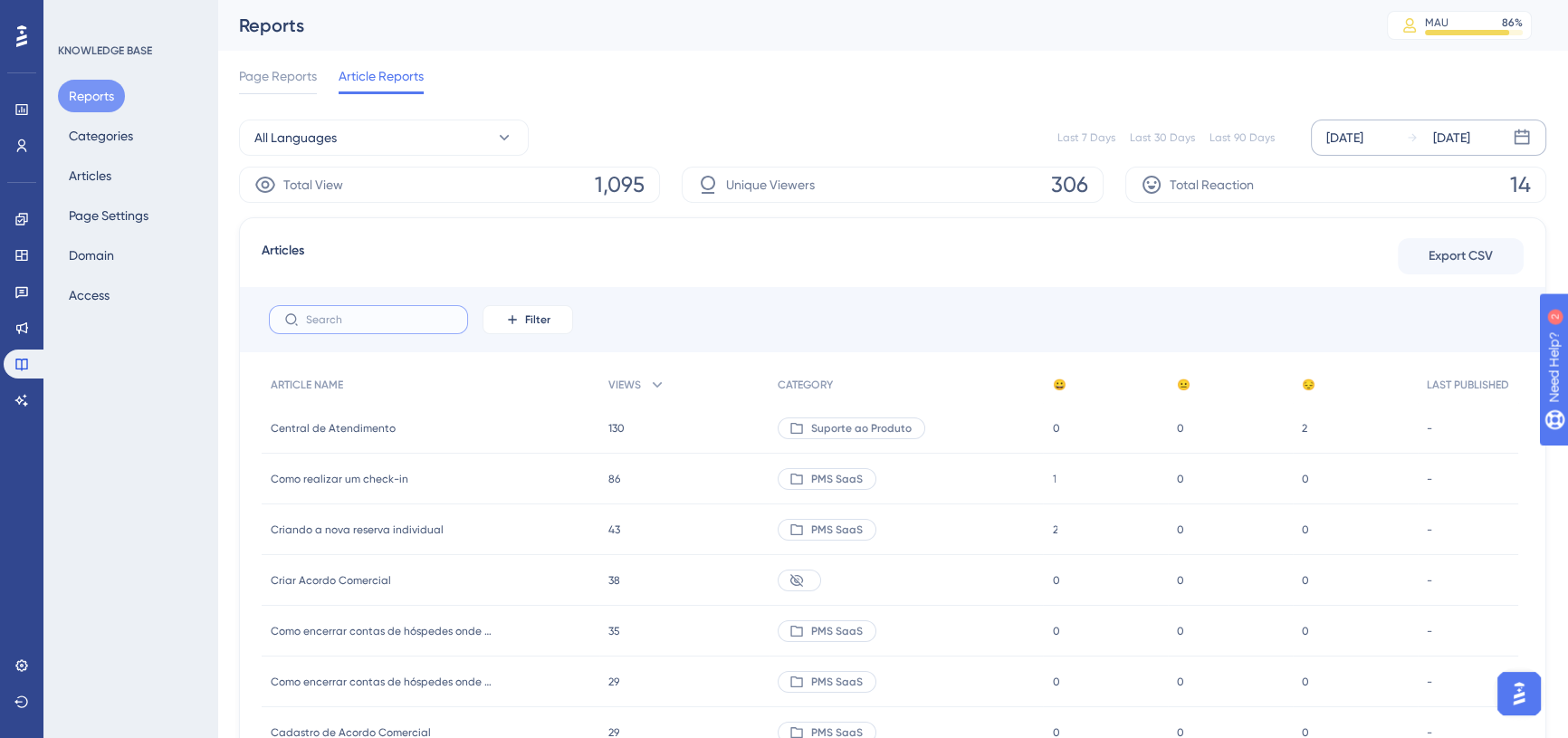
click at [378, 317] on input "text" at bounding box center [379, 320] width 147 height 13
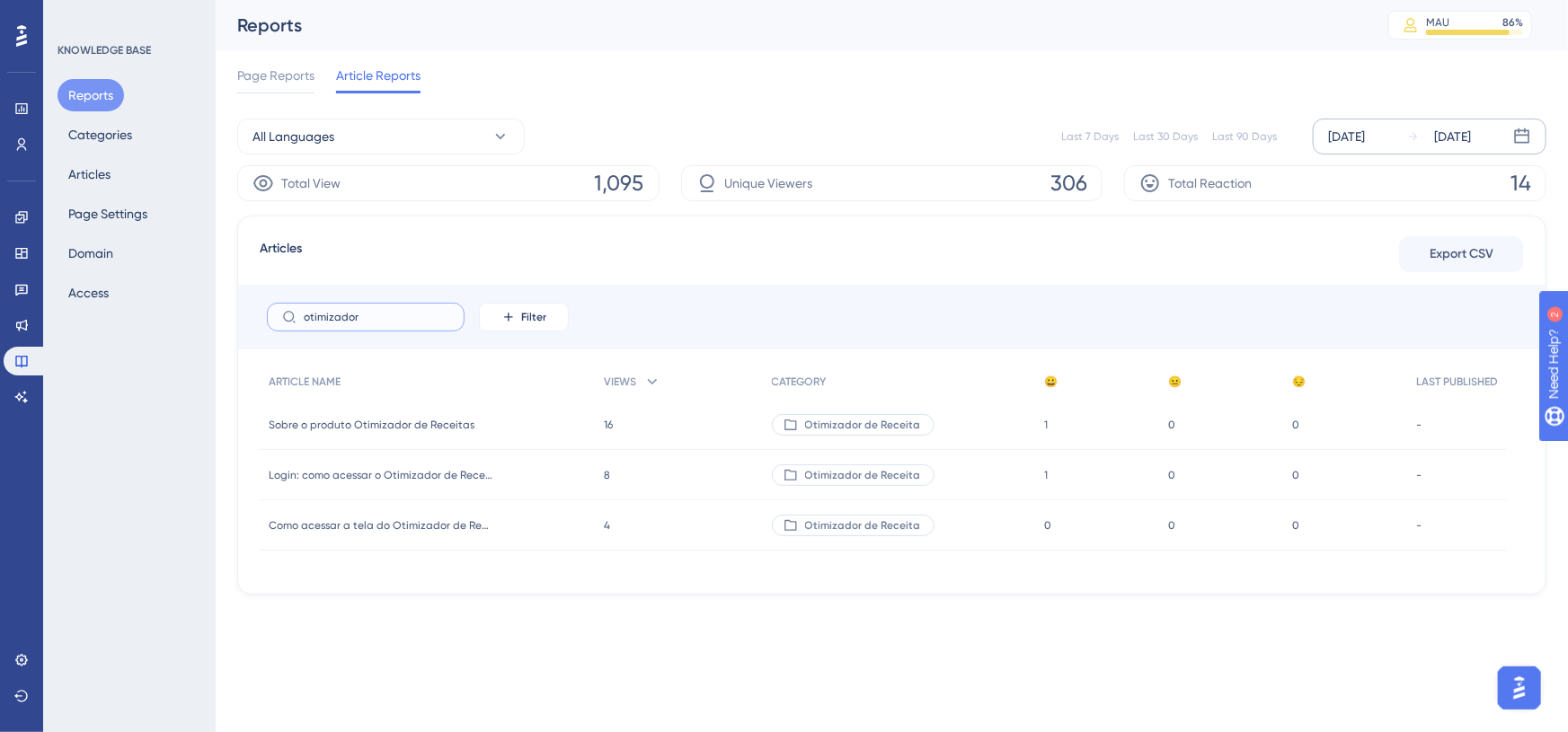
type input "otimizador"
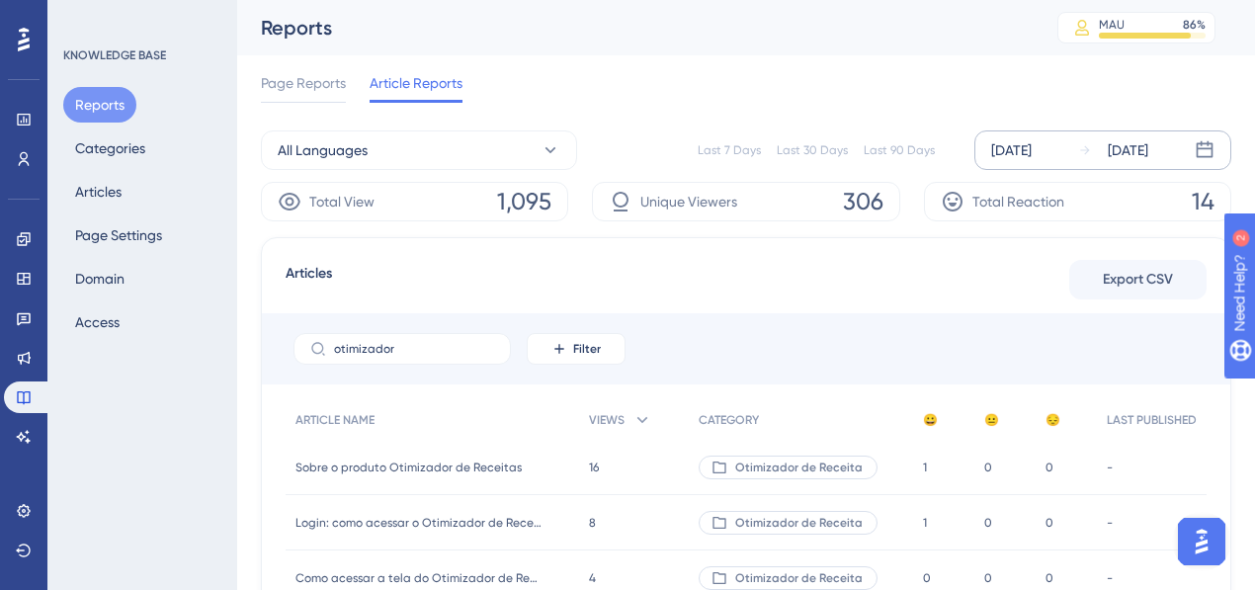
click at [793, 287] on div "Articles Export CSV" at bounding box center [746, 280] width 921 height 36
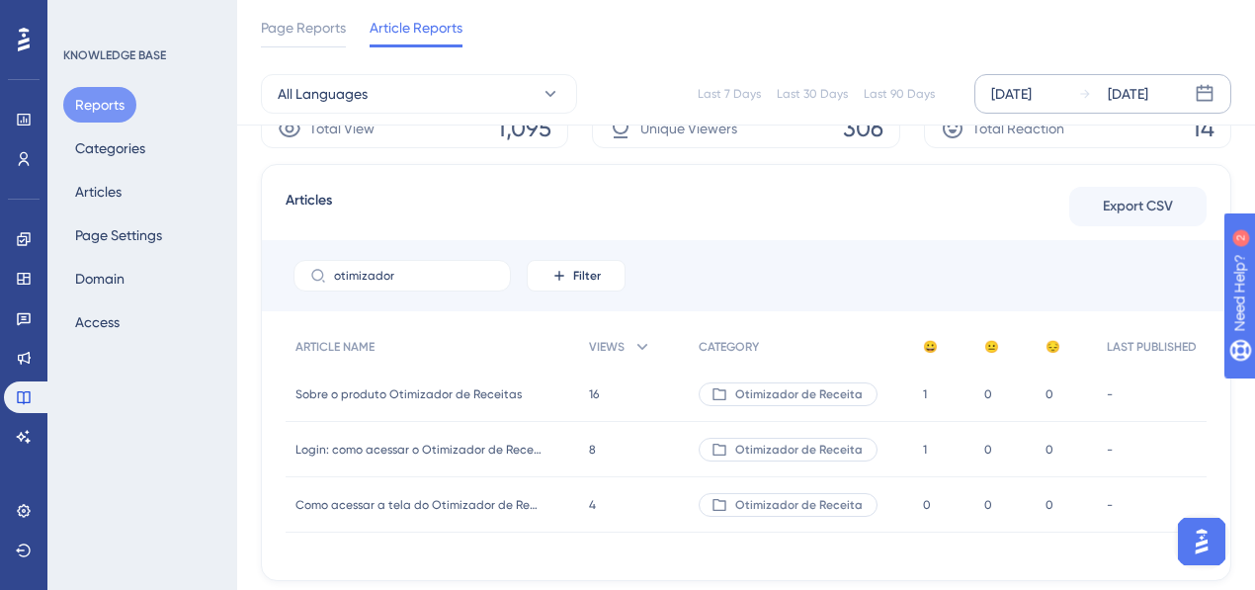
scroll to position [119, 0]
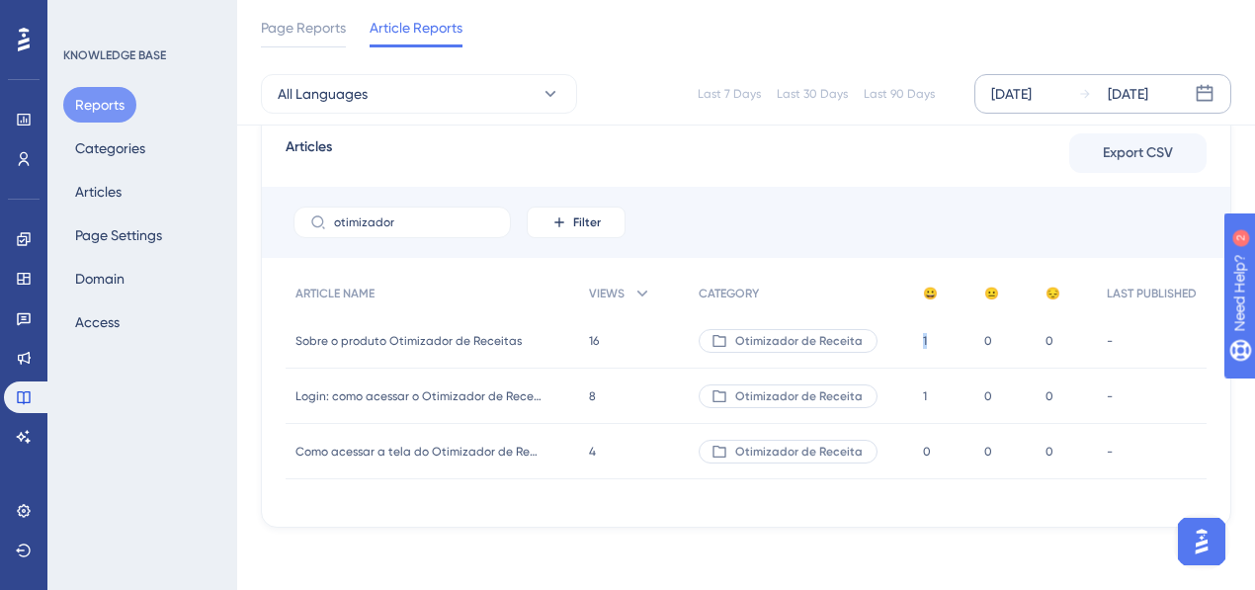
click at [915, 345] on div "1 1" at bounding box center [943, 340] width 61 height 55
drag, startPoint x: 934, startPoint y: 397, endPoint x: 901, endPoint y: 380, distance: 36.7
click at [0, 0] on div "Login: como acessar o Otimizador de Receitas? Login: como acessar o Otimizador …" at bounding box center [0, 0] width 0 height 0
click at [834, 243] on div "otimizador Filter" at bounding box center [746, 222] width 968 height 71
drag, startPoint x: 584, startPoint y: 338, endPoint x: 612, endPoint y: 334, distance: 27.9
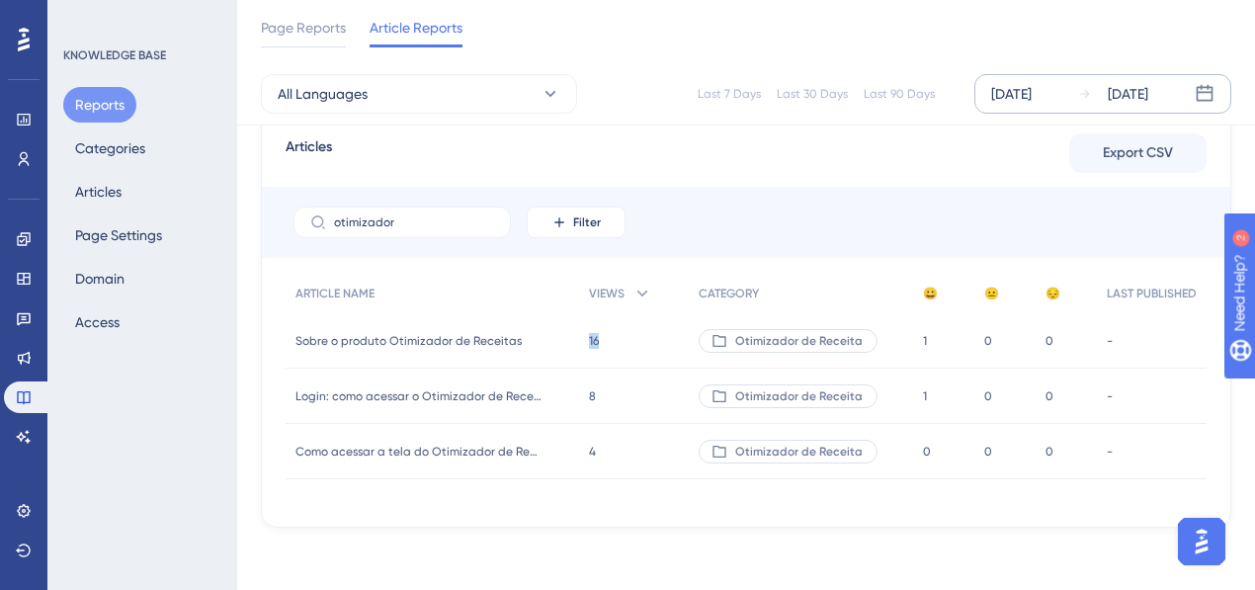
click at [612, 334] on div "16 16" at bounding box center [634, 340] width 110 height 55
click at [601, 510] on div "Articles Export CSV otimizador Filter ARTICLE NAME VIEWS CATEGORY 😀 😐 😔 LAST PU…" at bounding box center [746, 319] width 970 height 417
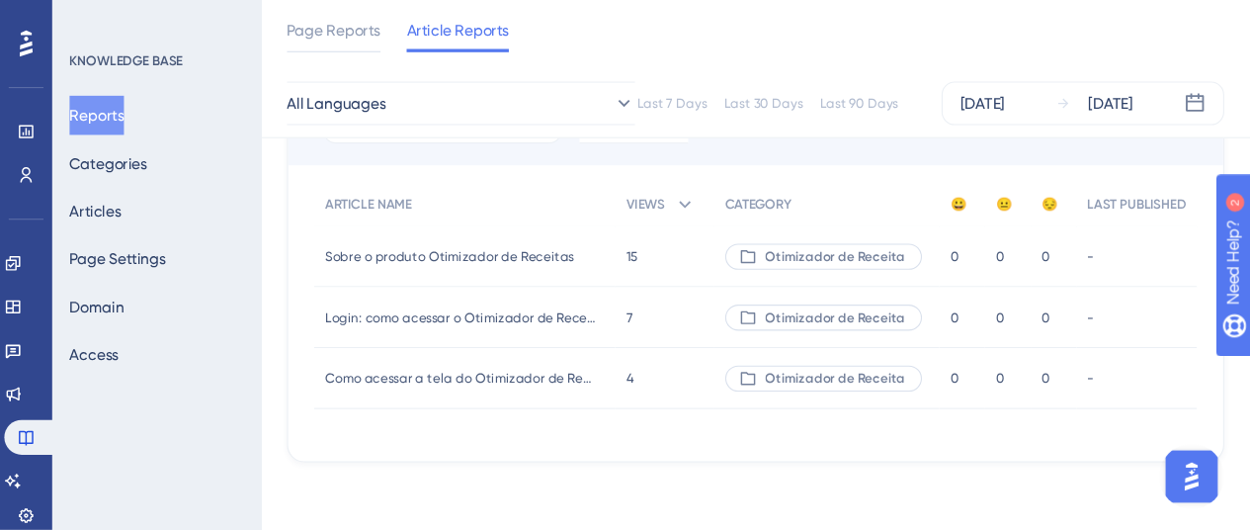
scroll to position [179, 0]
